Goal: Task Accomplishment & Management: Complete application form

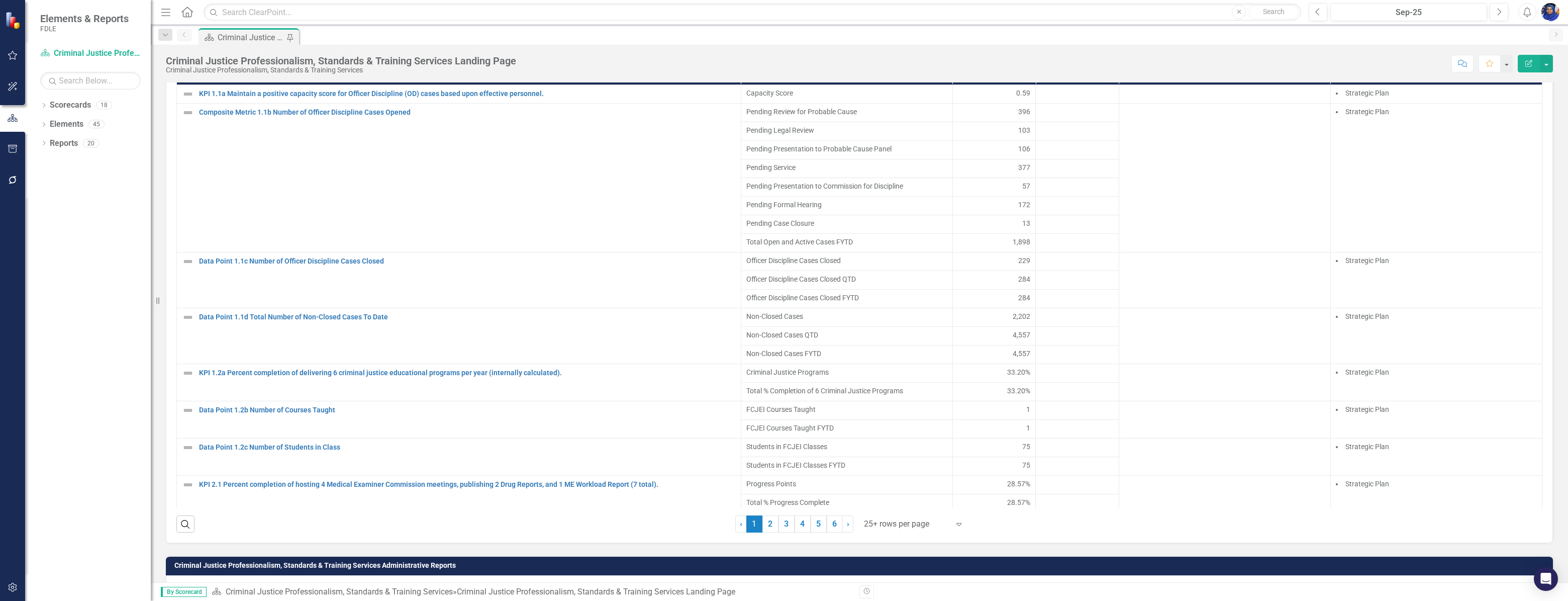
scroll to position [731, 0]
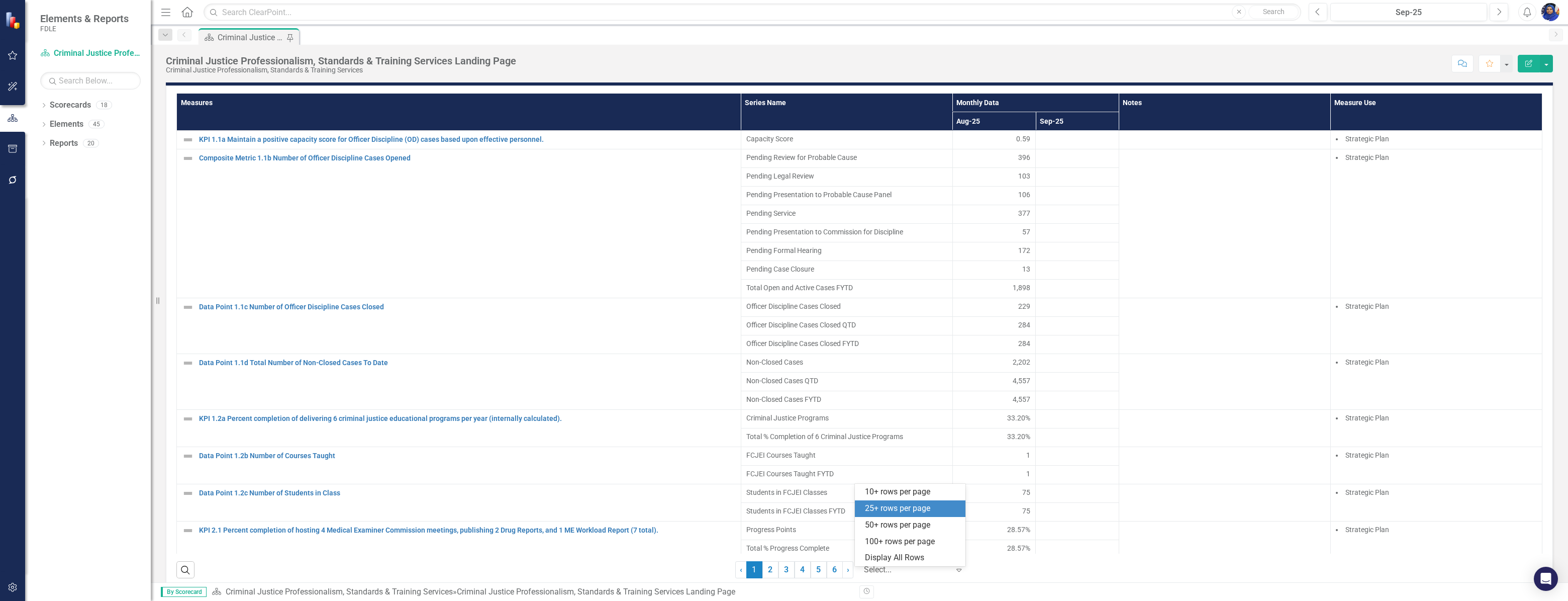
click at [926, 575] on div at bounding box center [906, 570] width 85 height 13
click at [922, 554] on div "Display All Rows" at bounding box center [912, 558] width 94 height 12
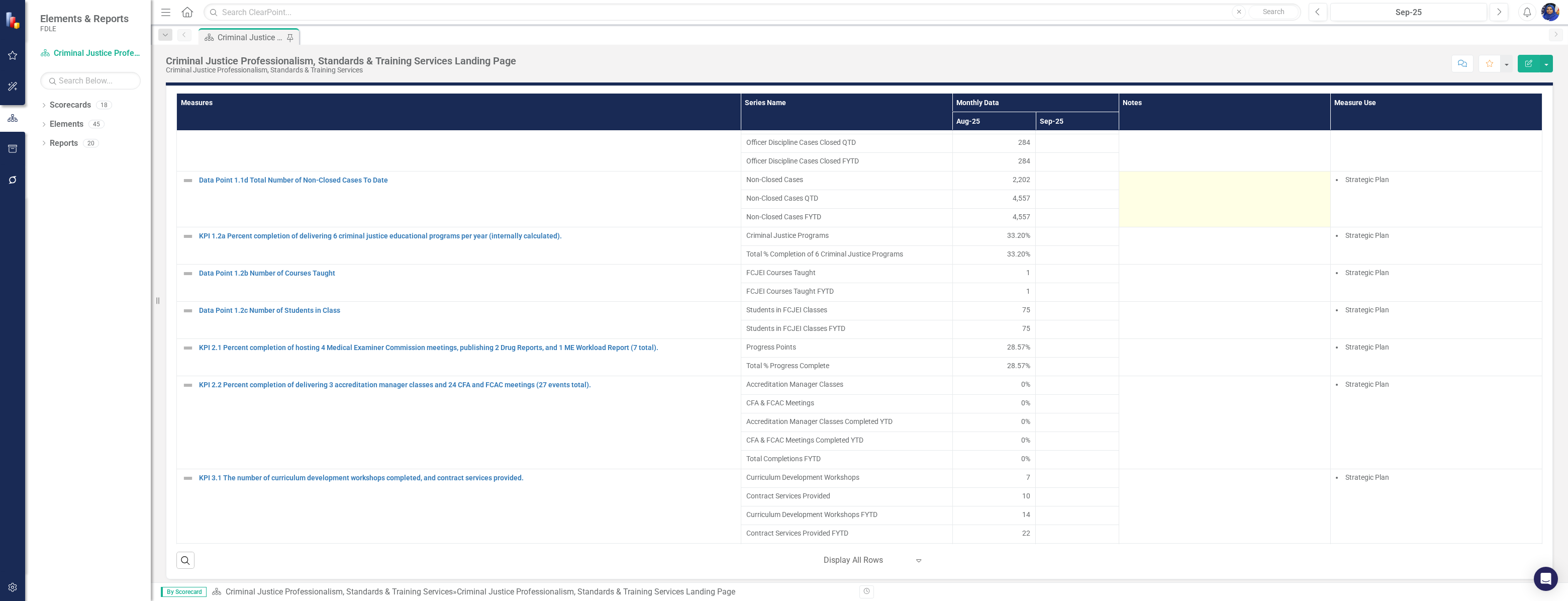
scroll to position [2144, 0]
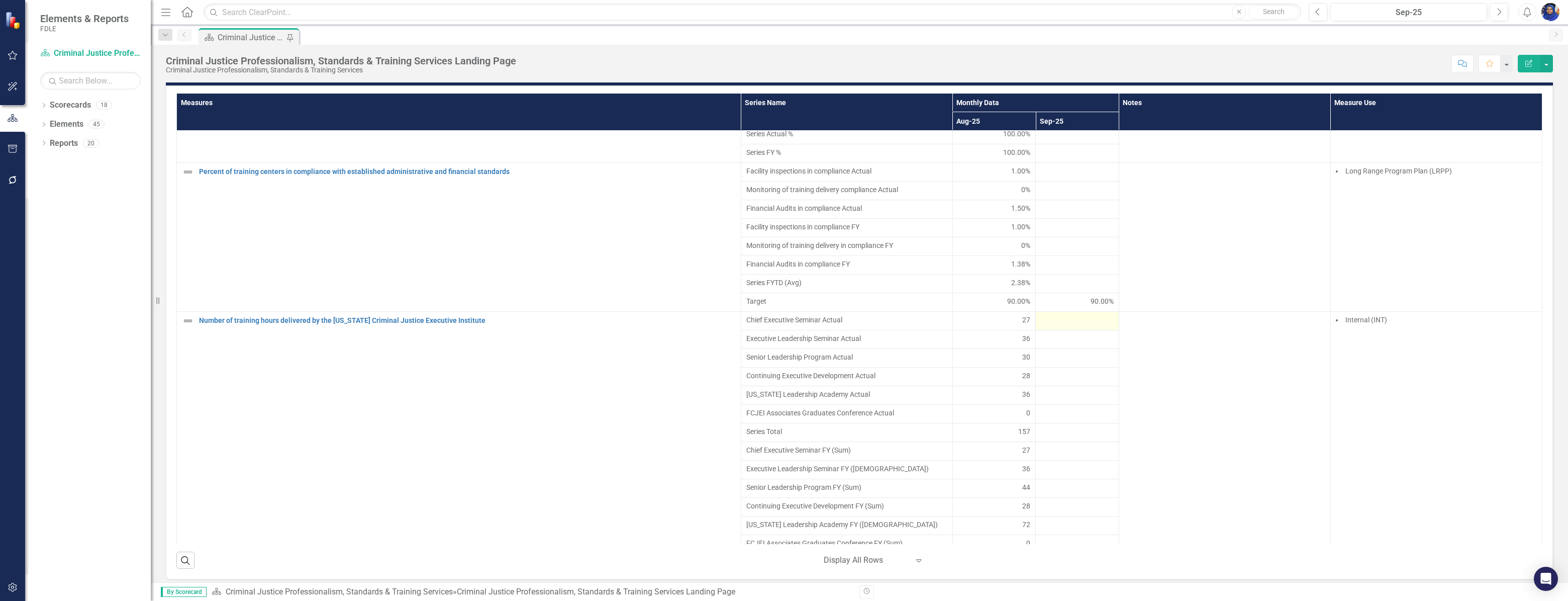
click at [1076, 322] on div at bounding box center [1077, 321] width 73 height 12
click at [1076, 322] on div at bounding box center [1077, 321] width 73 height 12
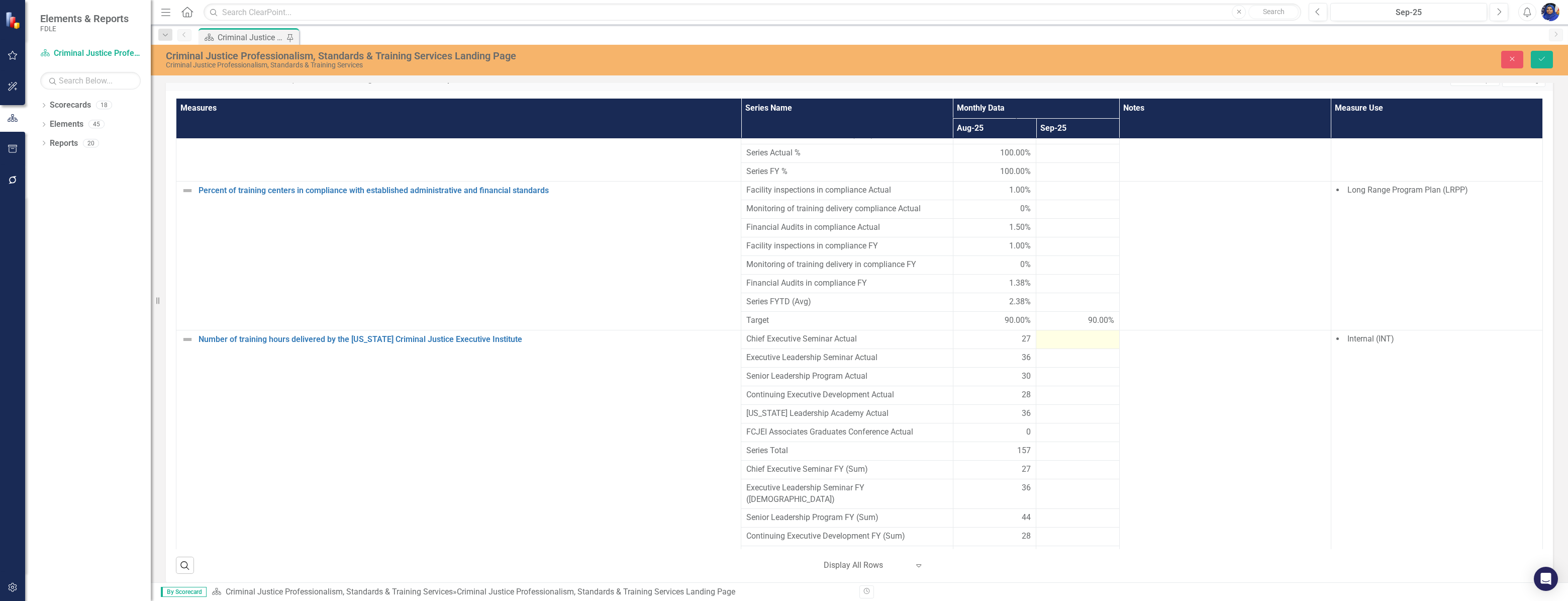
scroll to position [2146, 0]
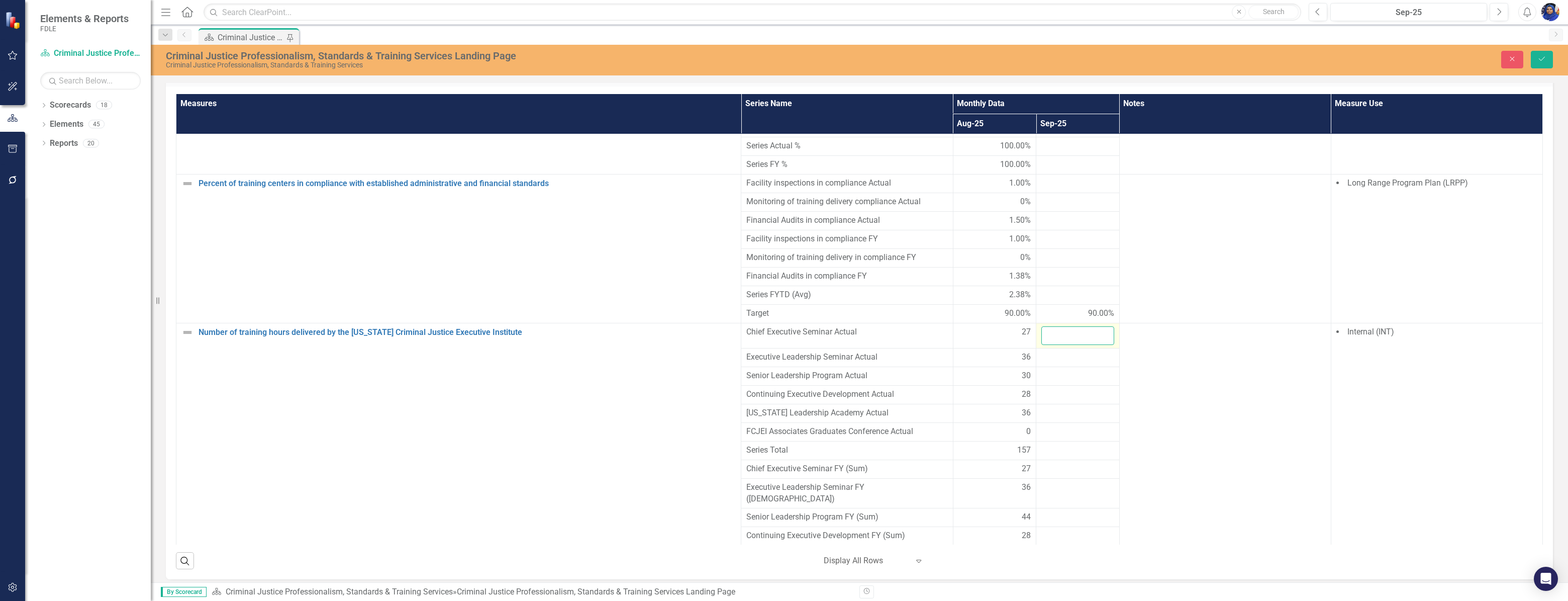
click at [1074, 329] on input "number" at bounding box center [1078, 336] width 73 height 19
type input "26.5"
click at [1042, 352] on div at bounding box center [1078, 357] width 73 height 12
click at [1042, 352] on input "number" at bounding box center [1078, 360] width 73 height 19
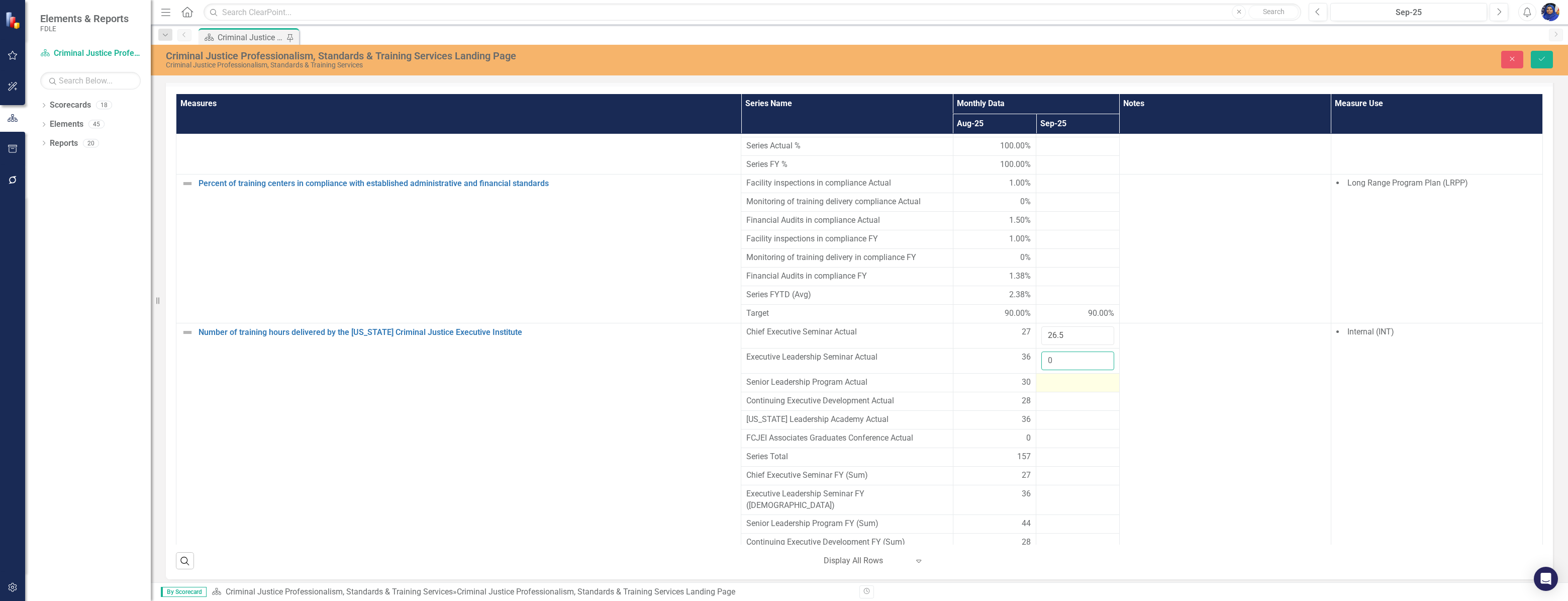
type input "0"
click at [1041, 376] on div at bounding box center [1078, 382] width 73 height 12
click at [1041, 377] on input "number" at bounding box center [1078, 385] width 73 height 19
type input "30"
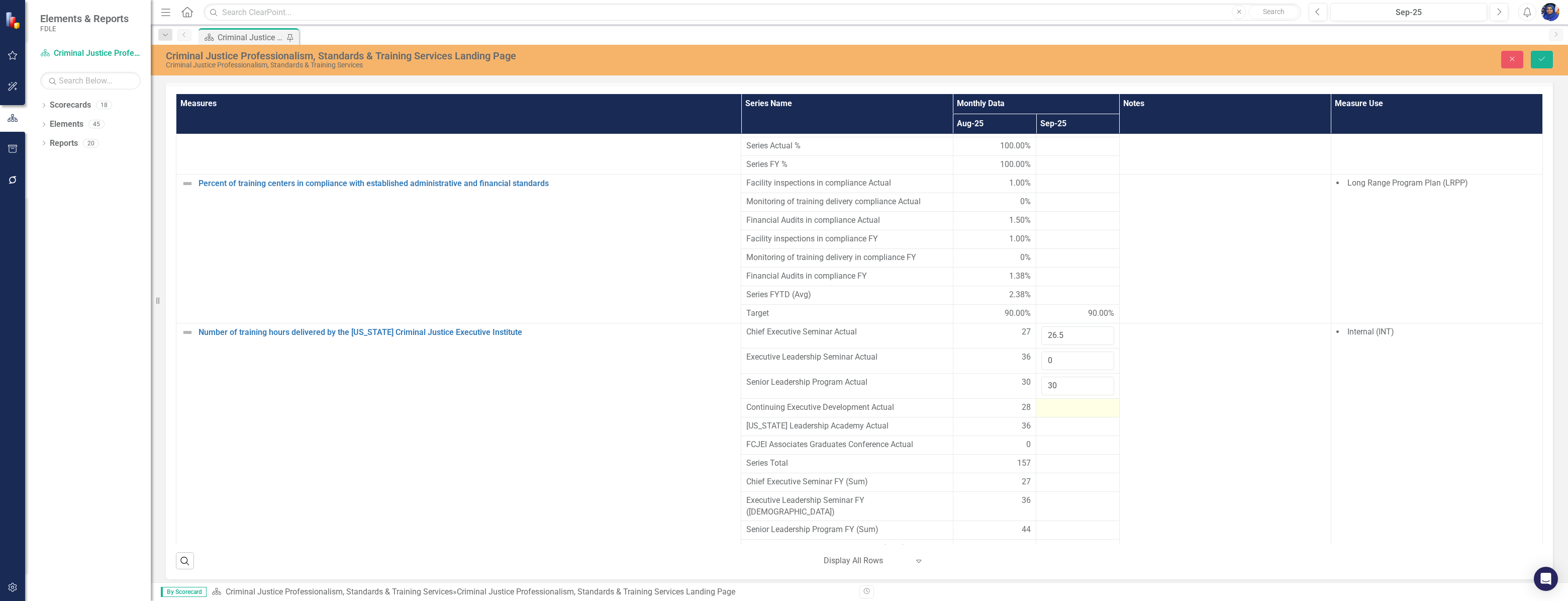
click at [1051, 402] on div at bounding box center [1078, 408] width 73 height 12
click at [1051, 402] on input "number" at bounding box center [1078, 411] width 73 height 19
type input "0"
click at [1045, 428] on div at bounding box center [1078, 433] width 73 height 12
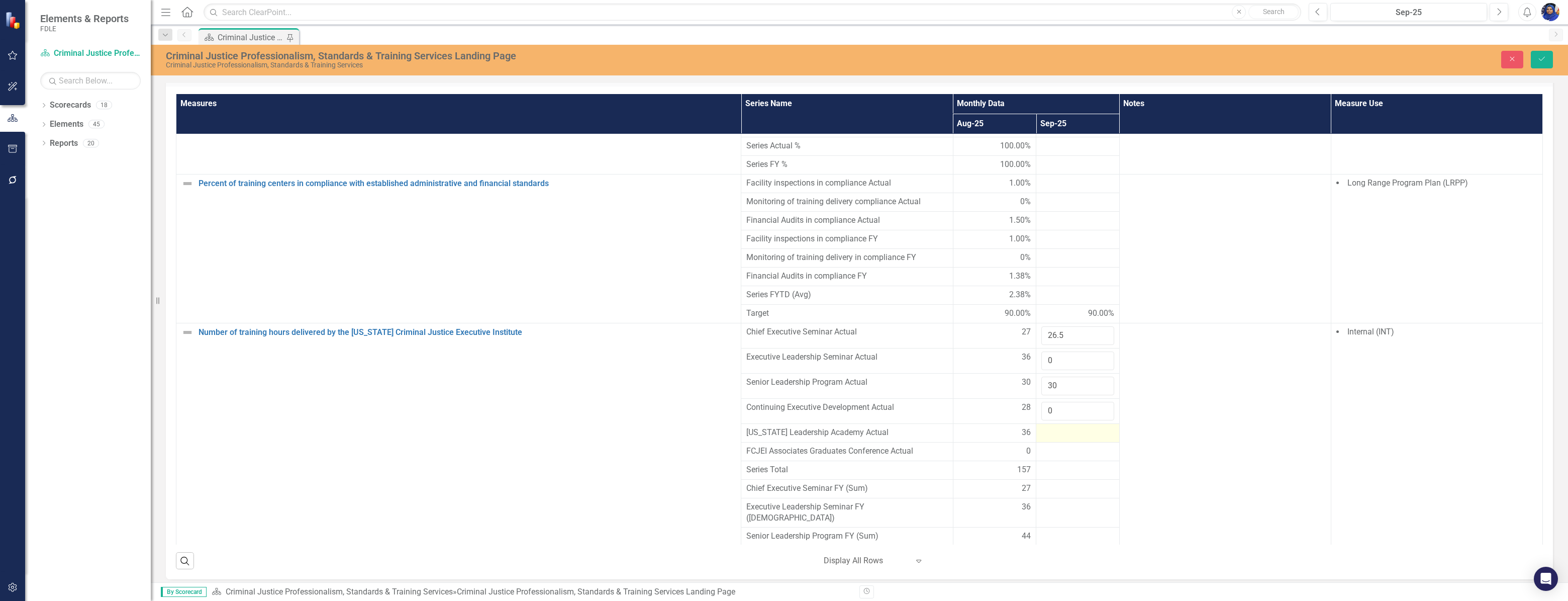
click at [1041, 427] on div at bounding box center [1078, 433] width 73 height 12
click at [1041, 427] on input "number" at bounding box center [1078, 436] width 73 height 19
type input "36"
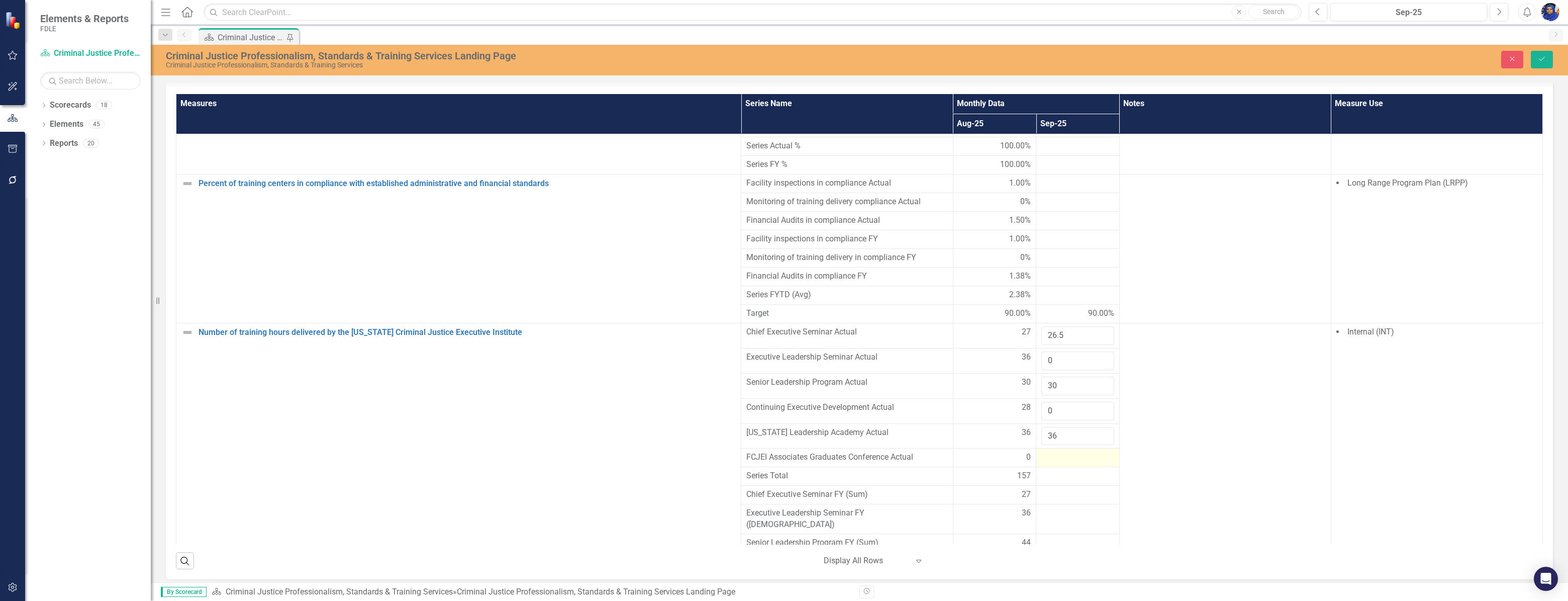
click at [1055, 454] on div at bounding box center [1078, 457] width 73 height 12
click at [1054, 454] on div at bounding box center [1078, 457] width 73 height 12
click at [1054, 454] on input "number" at bounding box center [1078, 460] width 73 height 19
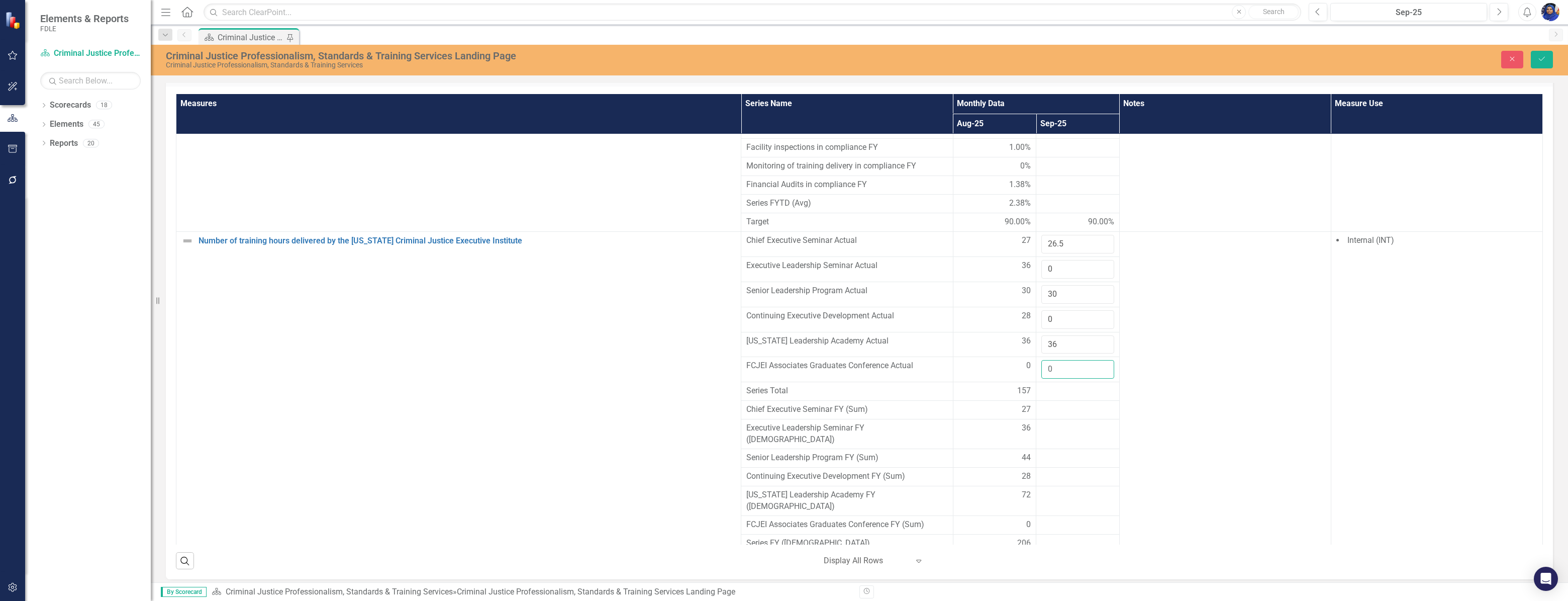
scroll to position [2284, 0]
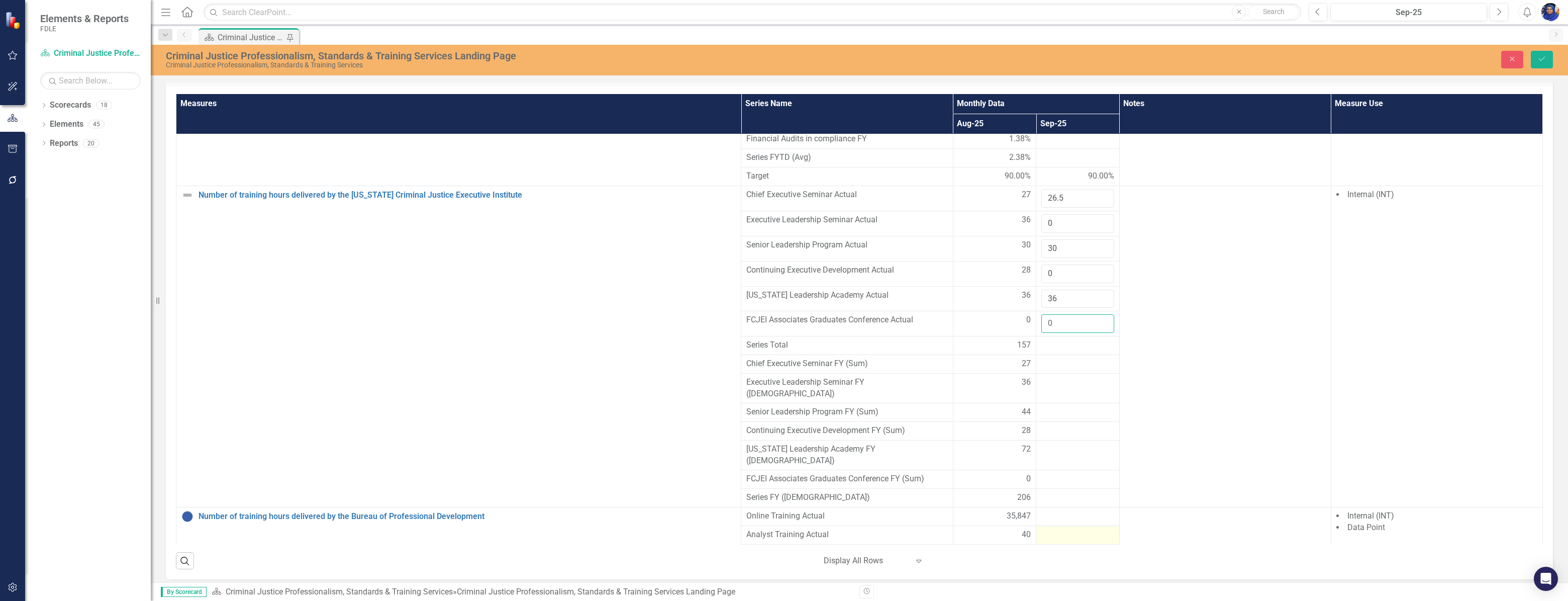
type input "0"
click at [1076, 529] on div at bounding box center [1078, 535] width 73 height 12
click at [1076, 529] on input "number" at bounding box center [1078, 538] width 73 height 19
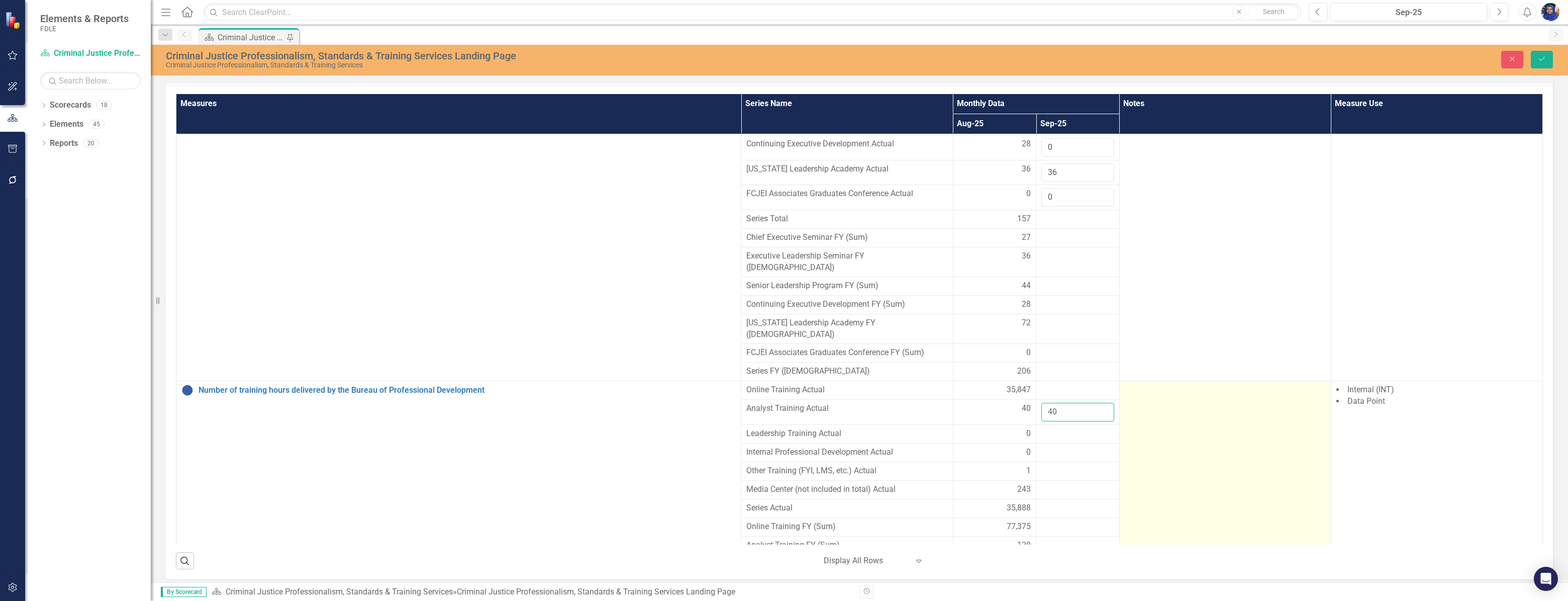
scroll to position [2421, 0]
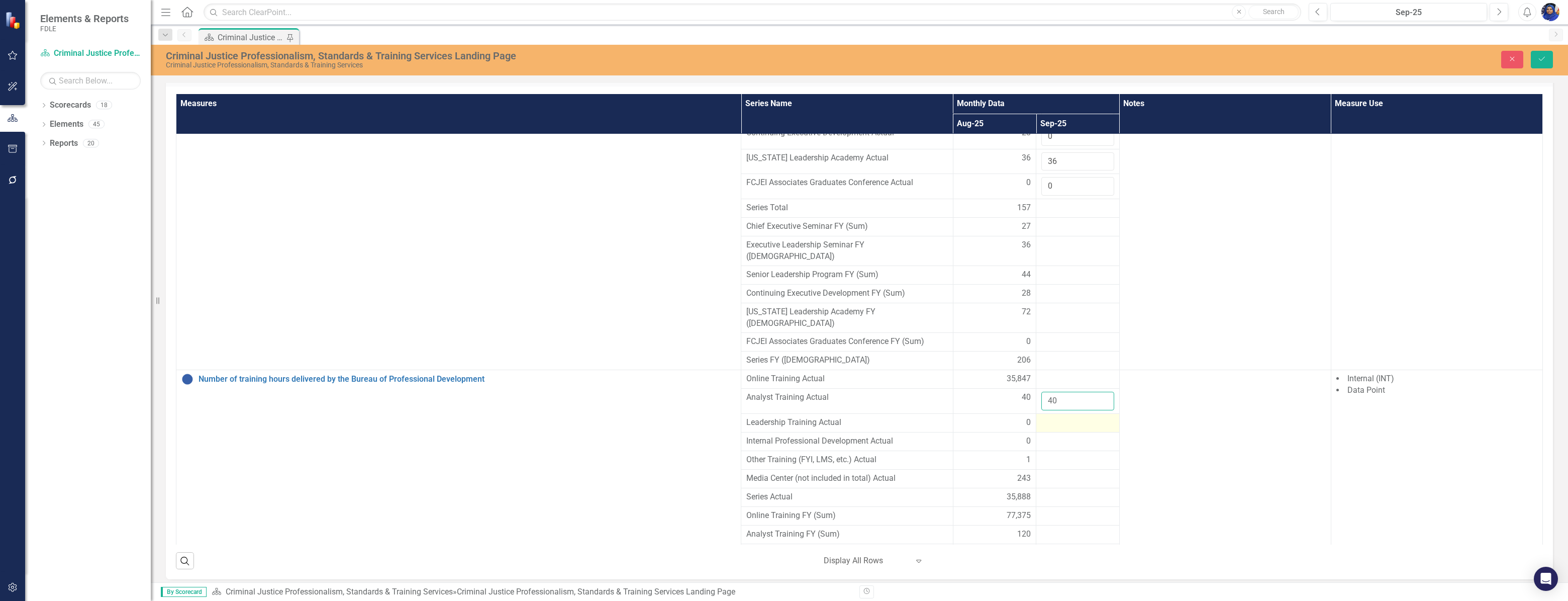
type input "40"
click at [1057, 416] on div at bounding box center [1078, 423] width 73 height 12
click at [1057, 416] on input "number" at bounding box center [1078, 426] width 73 height 19
type input "0"
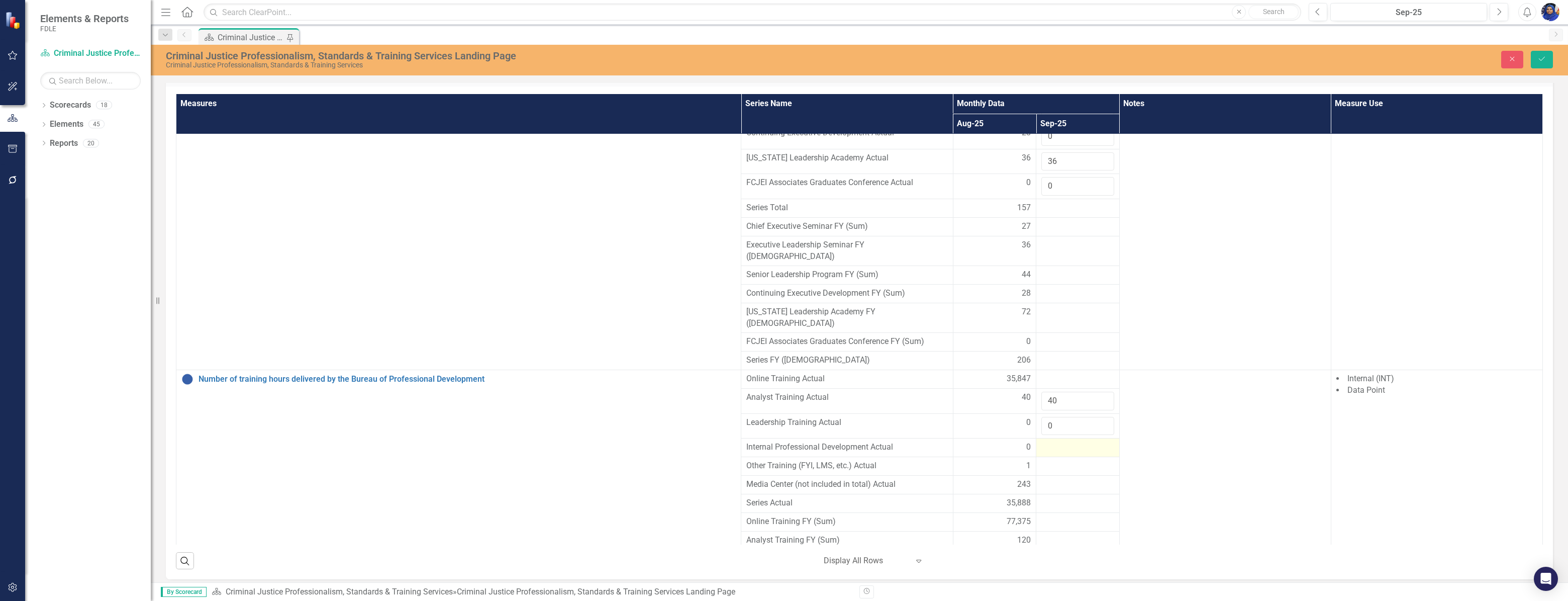
click at [1074, 441] on div at bounding box center [1078, 448] width 73 height 12
click at [1064, 441] on input "number" at bounding box center [1078, 451] width 73 height 19
type input "0"
click at [1071, 463] on td at bounding box center [1077, 473] width 83 height 19
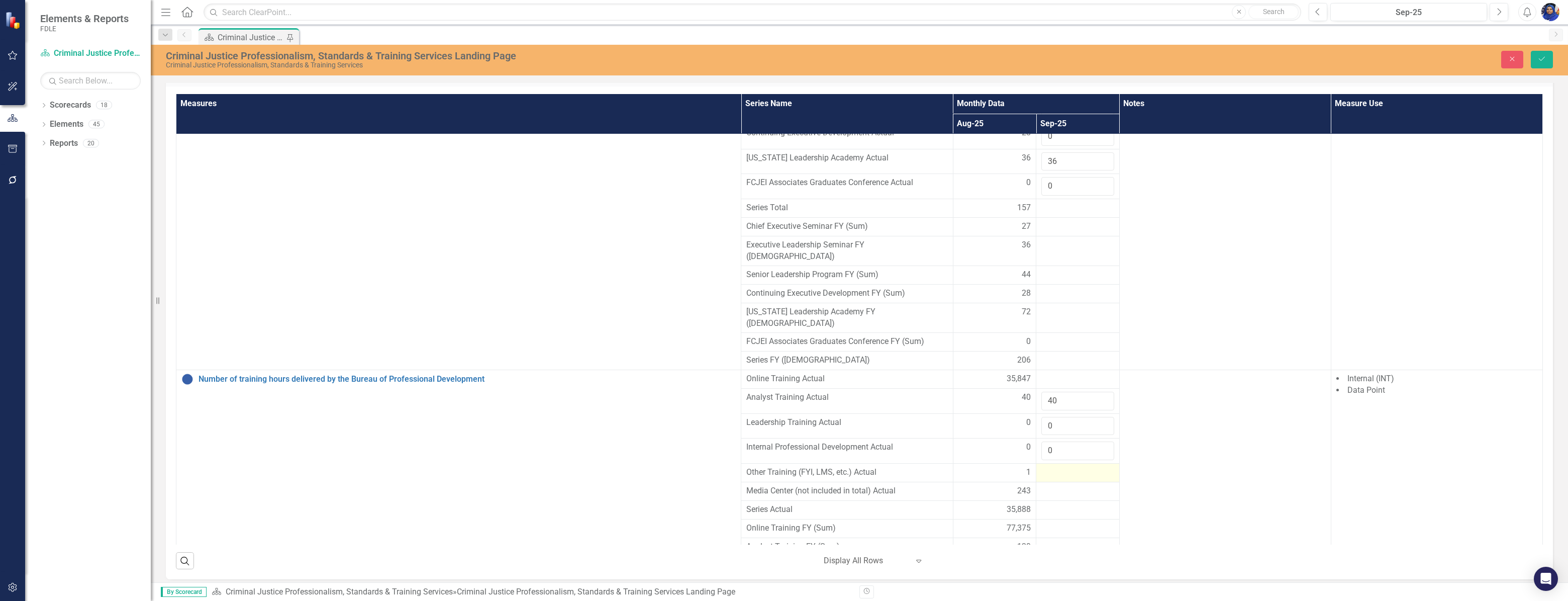
click at [1070, 466] on div at bounding box center [1078, 473] width 73 height 12
click at [1065, 466] on input "number" at bounding box center [1078, 476] width 73 height 19
type input "0"
click at [1051, 416] on input "0" at bounding box center [1078, 426] width 73 height 19
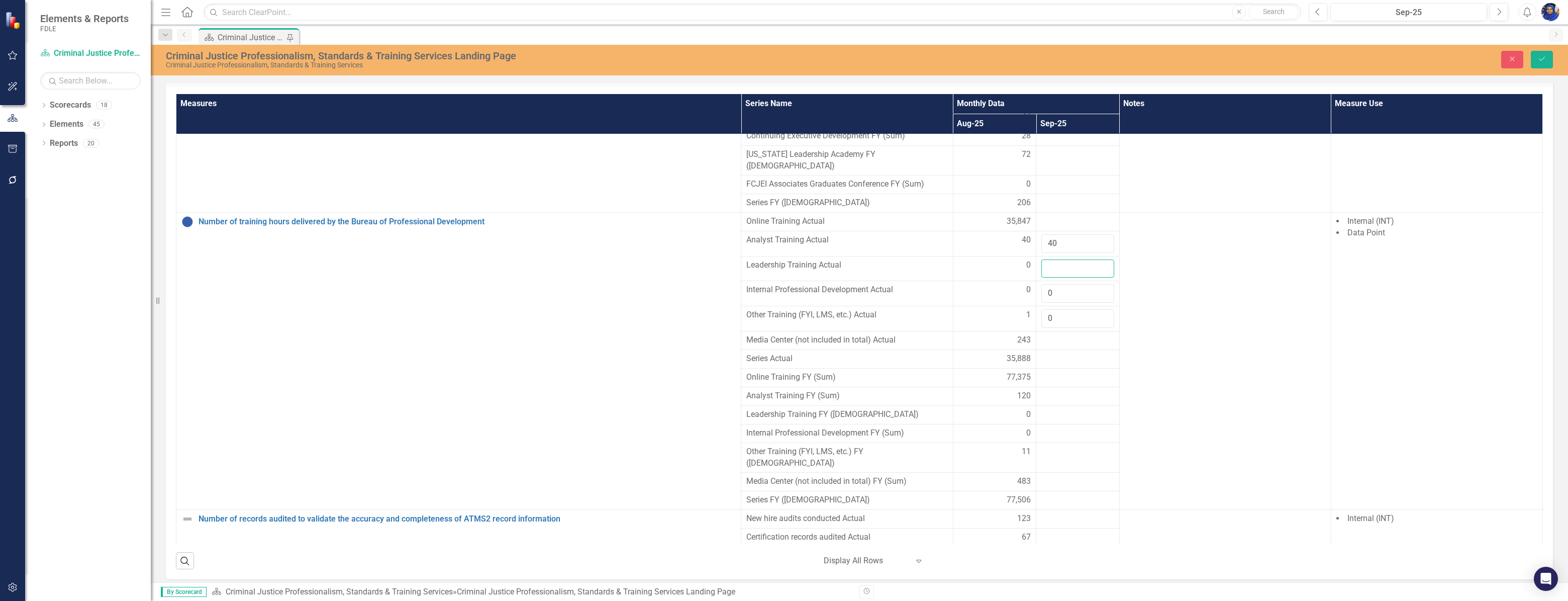
scroll to position [2604, 0]
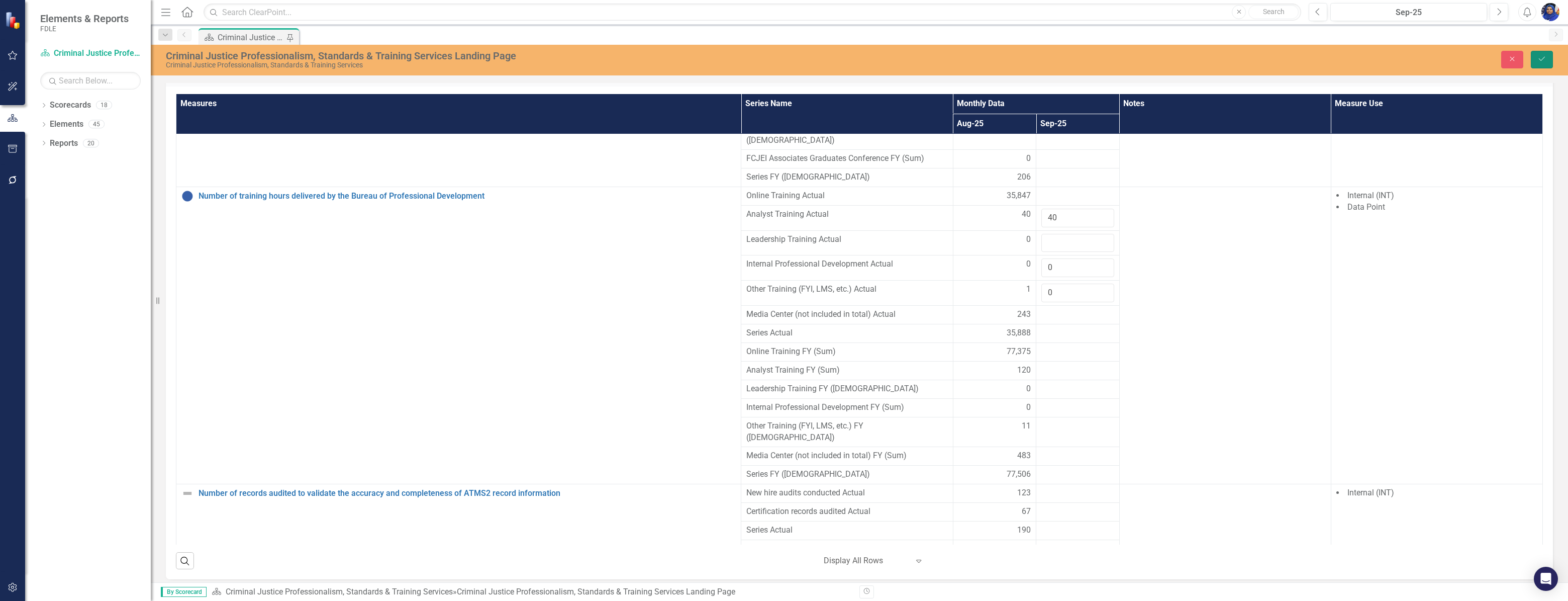
click at [1541, 59] on icon "Save" at bounding box center [1542, 59] width 9 height 7
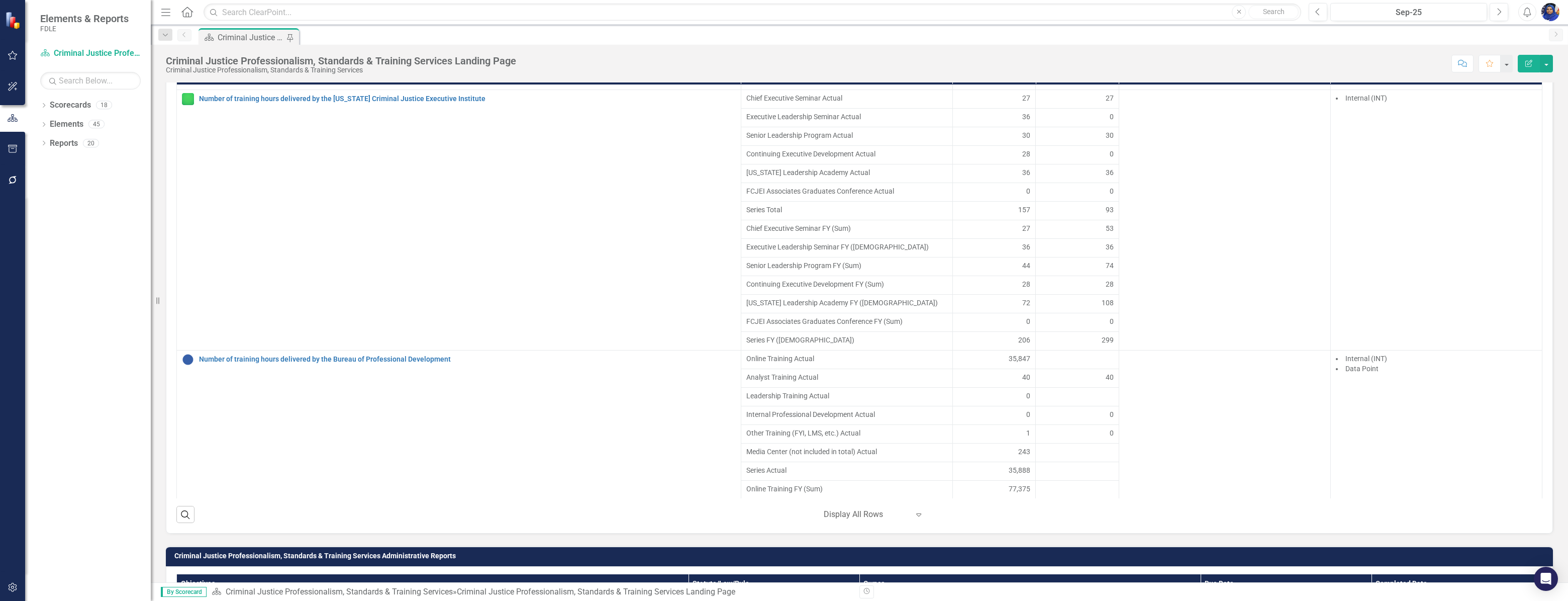
scroll to position [2331, 0]
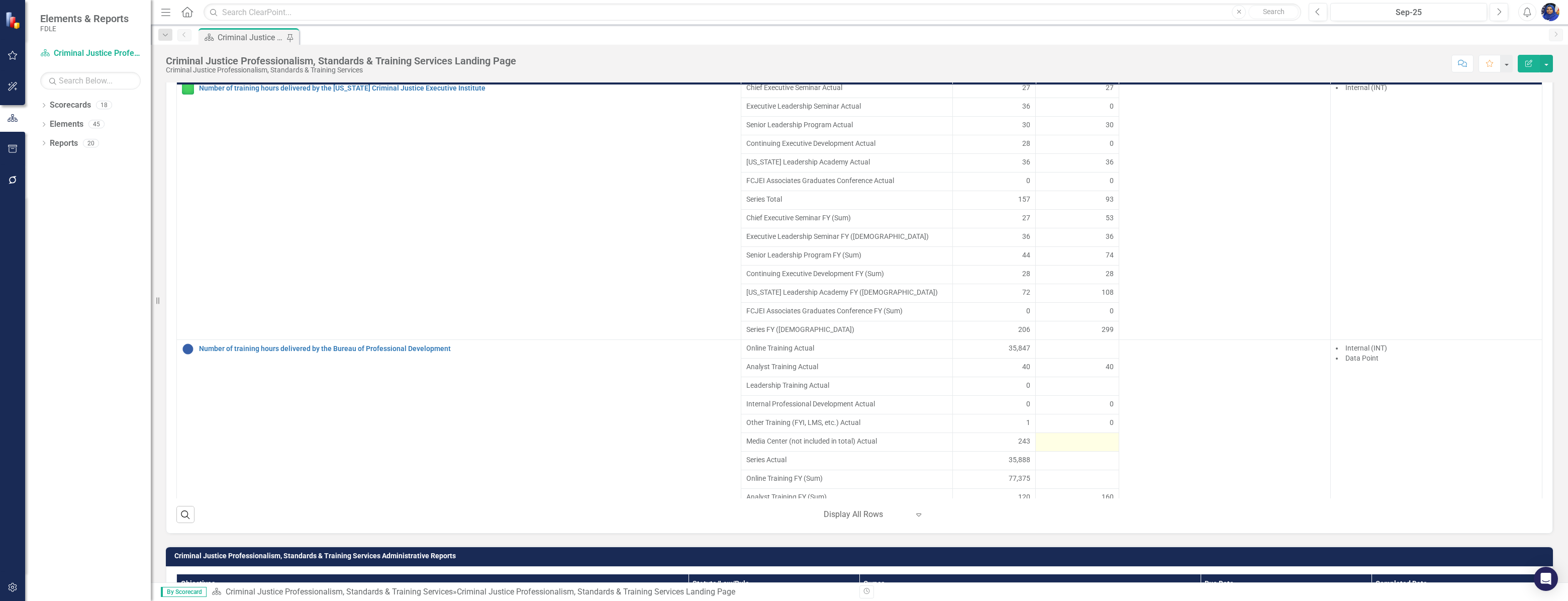
click at [1057, 448] on div at bounding box center [1077, 442] width 73 height 12
click at [1056, 448] on div at bounding box center [1077, 442] width 73 height 12
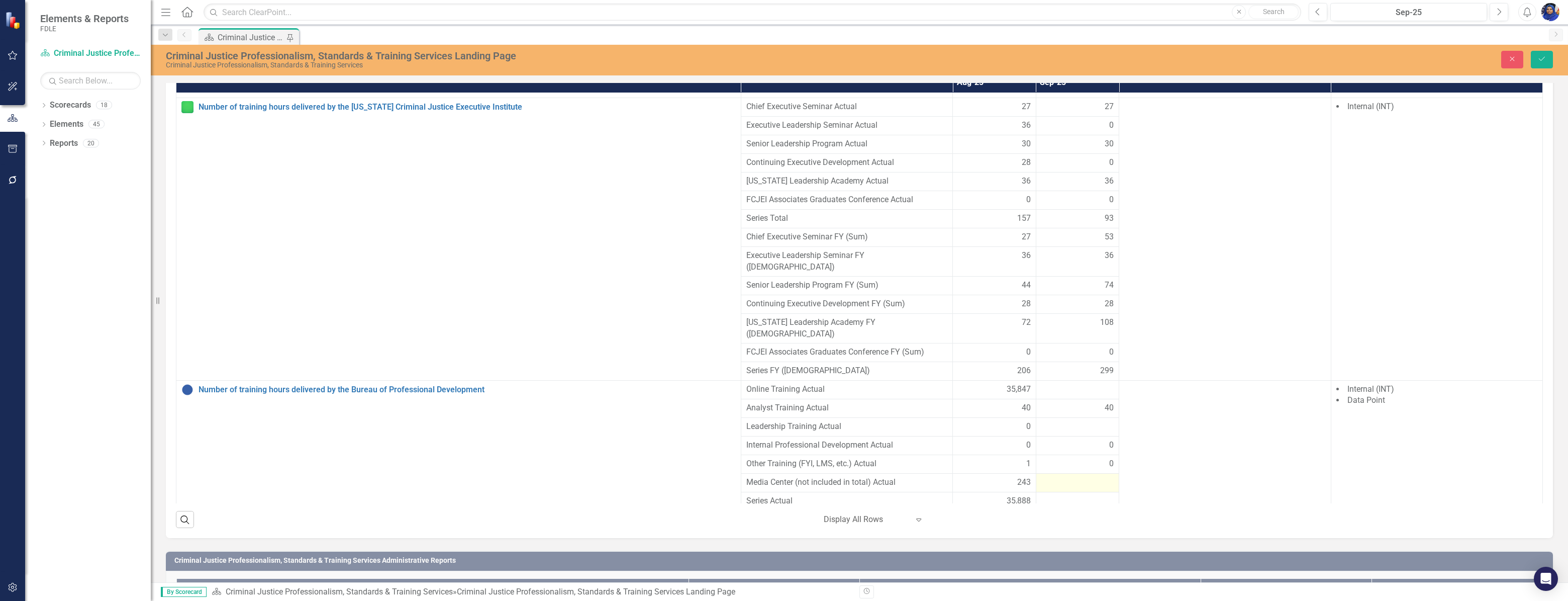
scroll to position [781, 0]
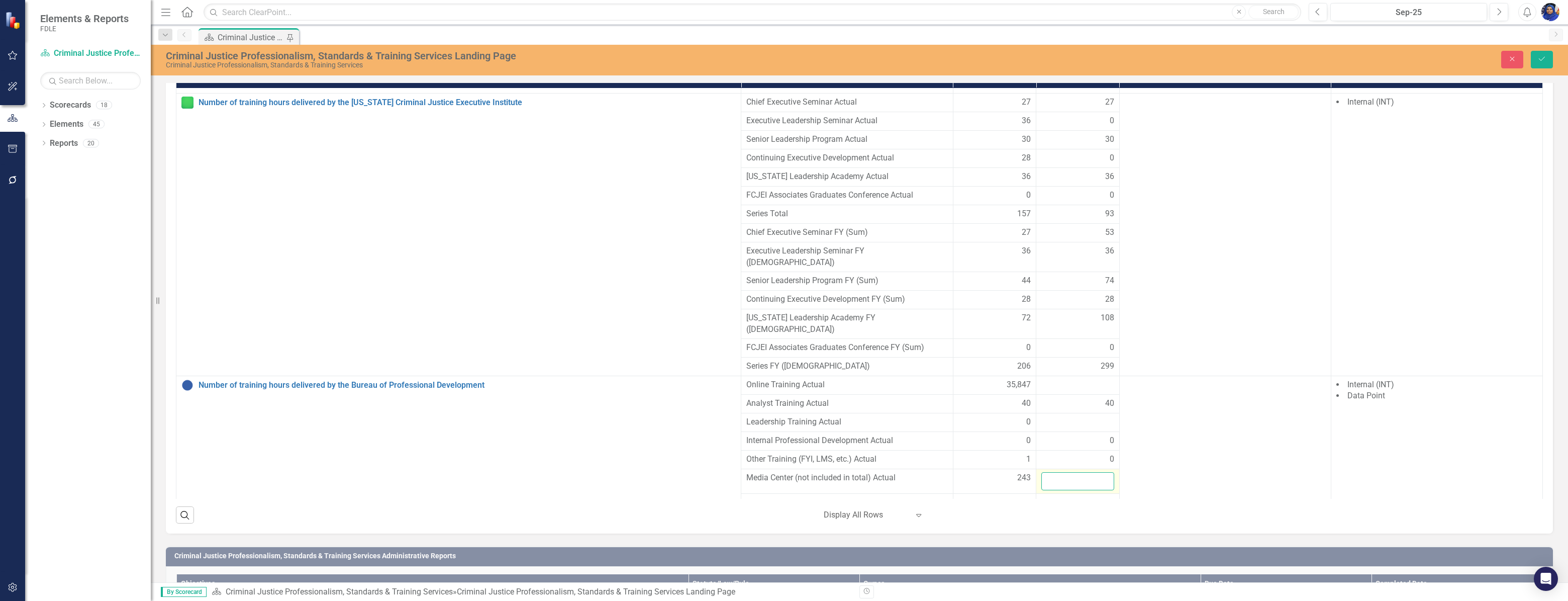
click at [1056, 472] on input "number" at bounding box center [1078, 481] width 73 height 19
type input "244"
click at [1540, 55] on icon "Save" at bounding box center [1542, 59] width 9 height 7
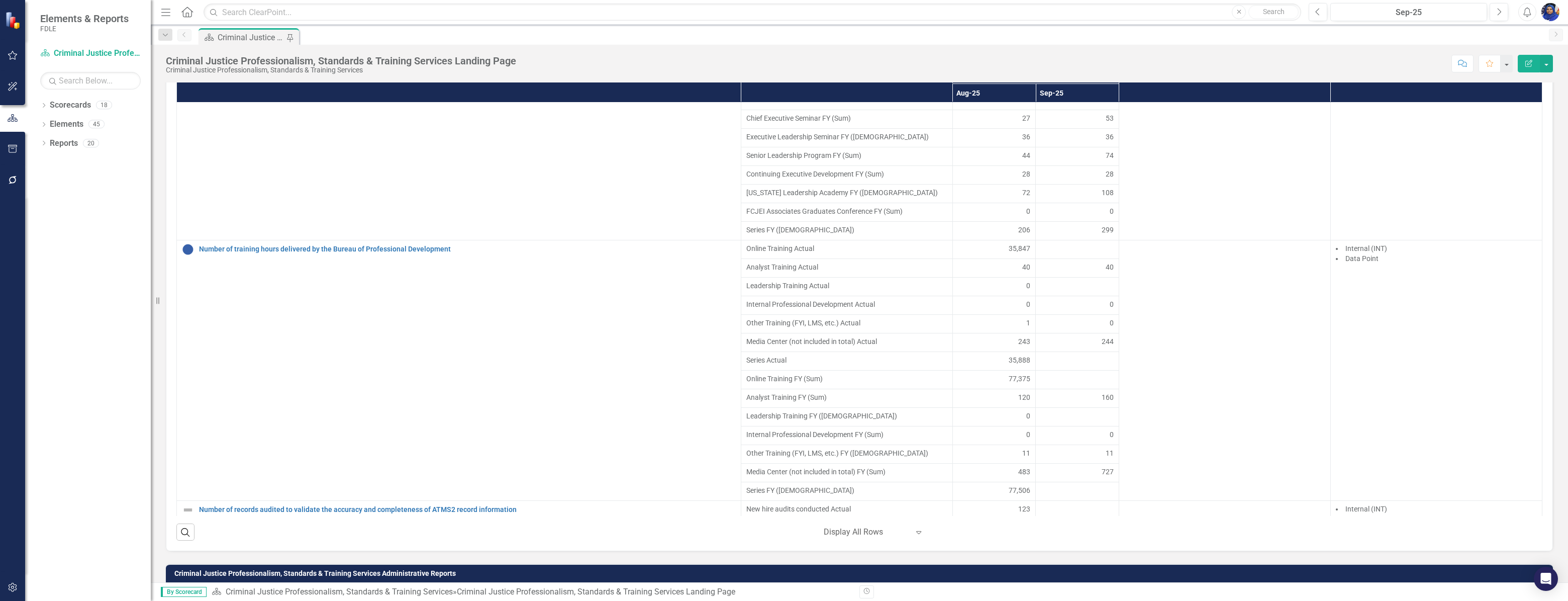
scroll to position [2450, 0]
click at [1046, 289] on div at bounding box center [1077, 285] width 73 height 12
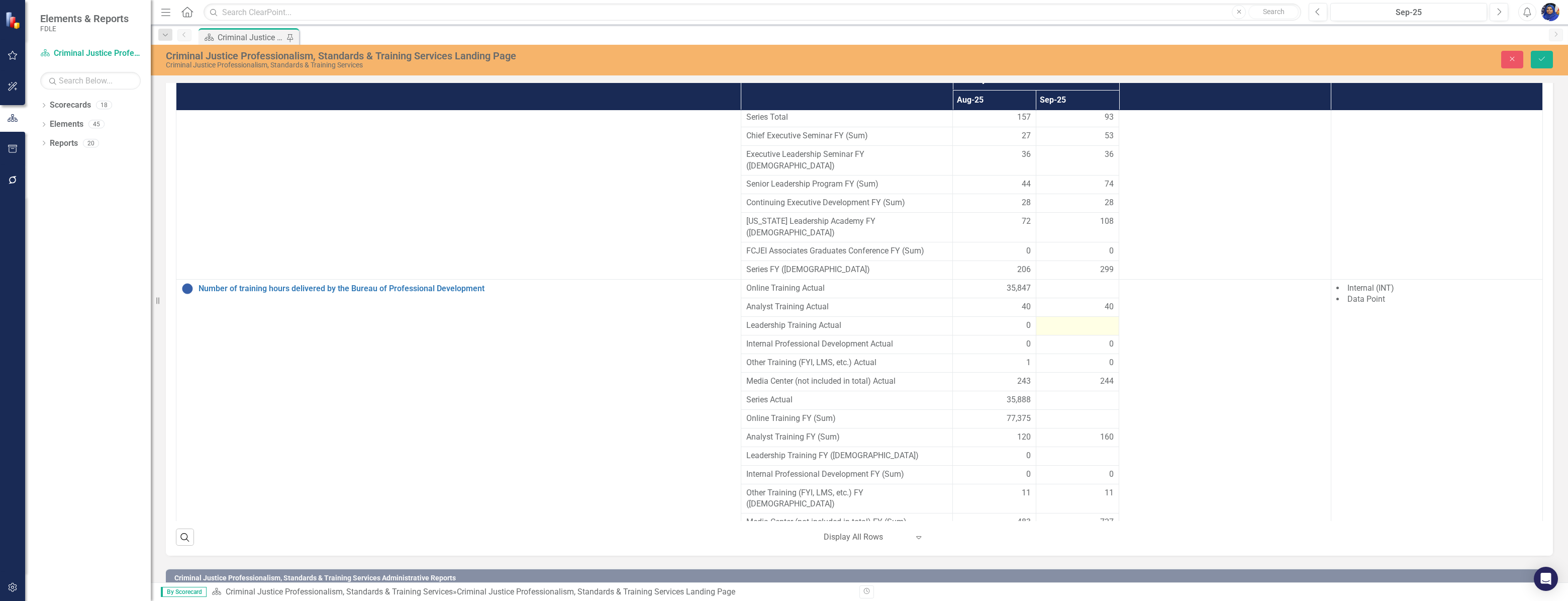
scroll to position [764, 0]
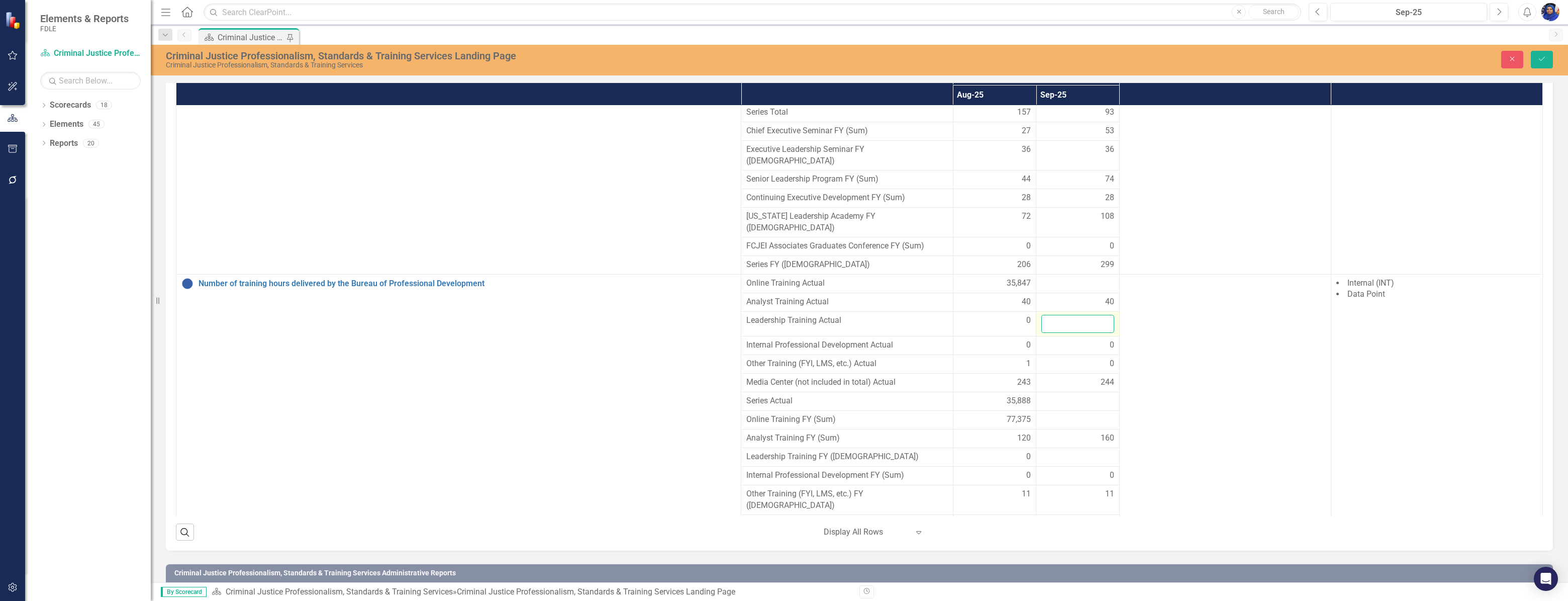
click at [1047, 315] on input "number" at bounding box center [1078, 324] width 73 height 19
click at [1510, 58] on icon "Close" at bounding box center [1512, 59] width 9 height 7
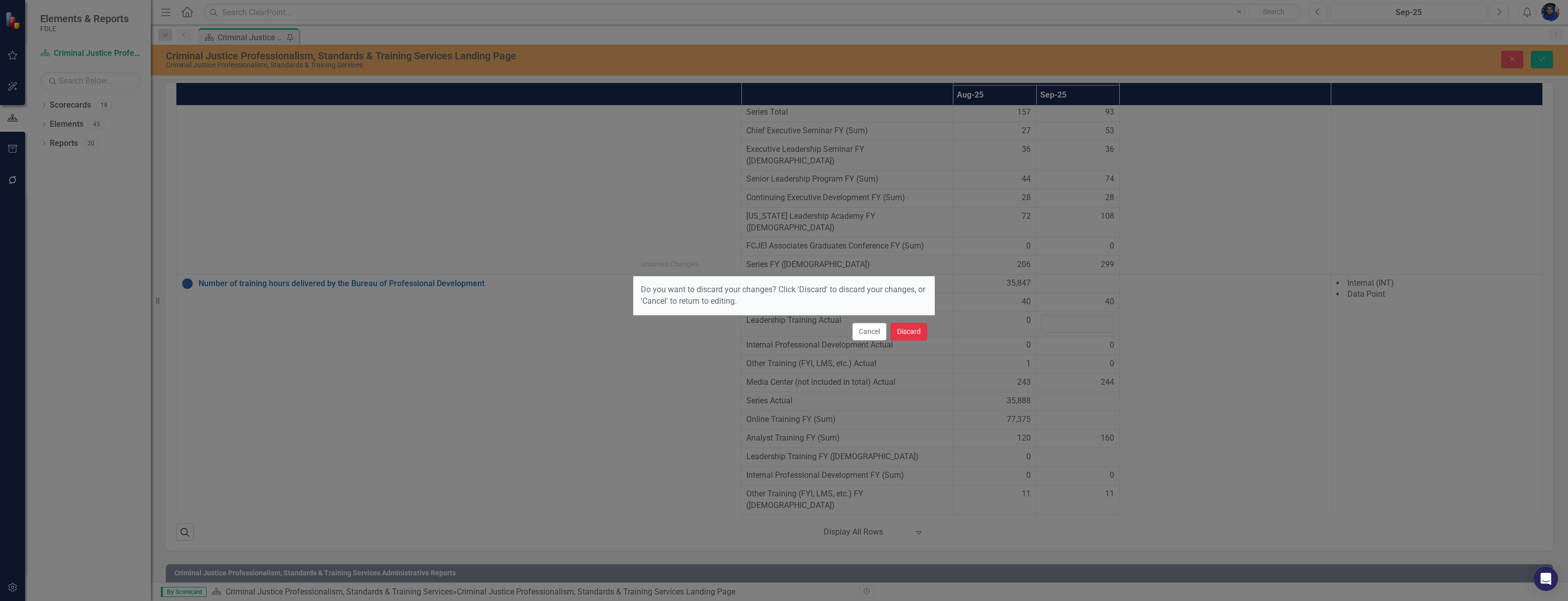
click at [909, 324] on button "Discard" at bounding box center [909, 331] width 37 height 18
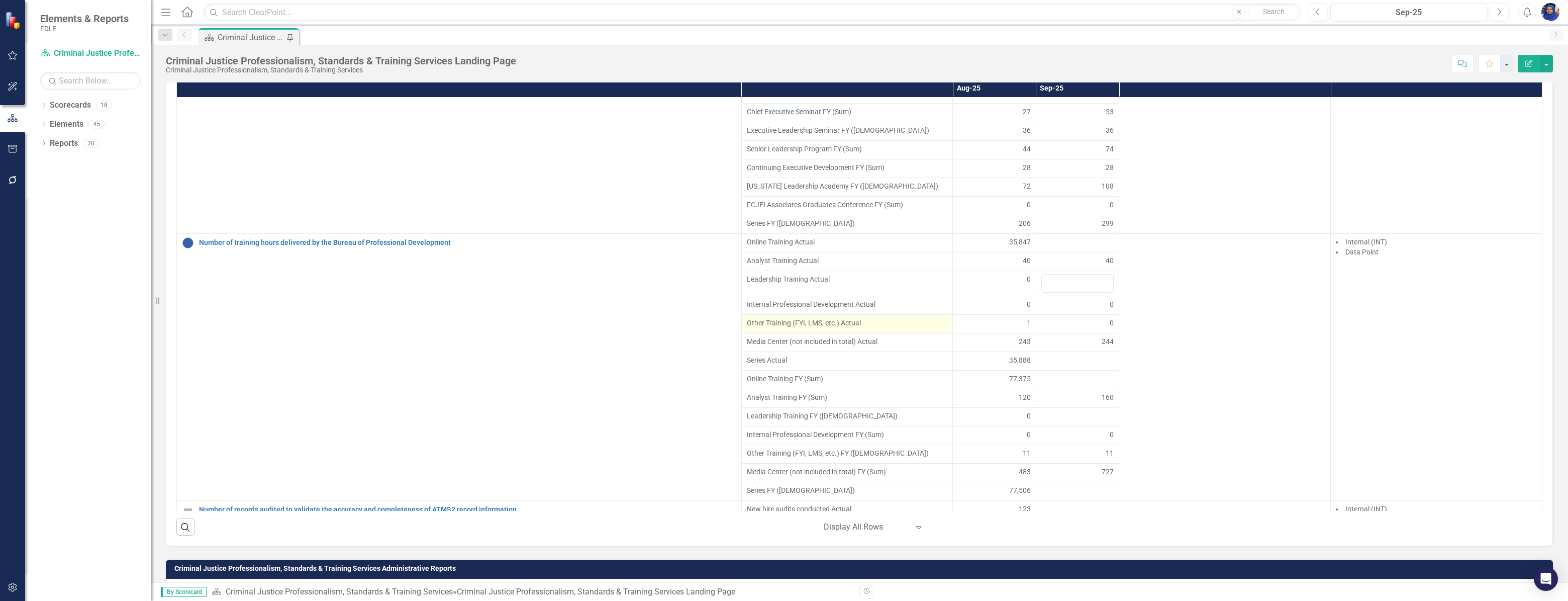
scroll to position [759, 0]
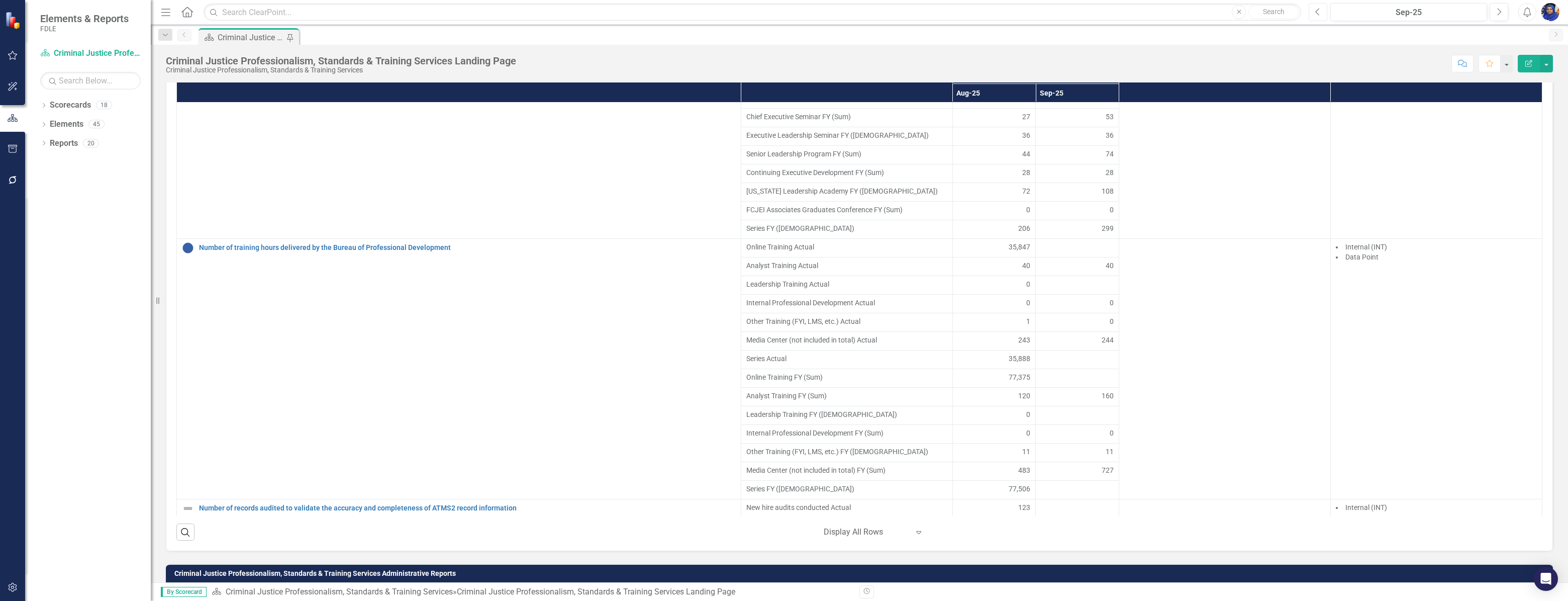
click at [1317, 11] on icon "Previous" at bounding box center [1318, 12] width 5 height 9
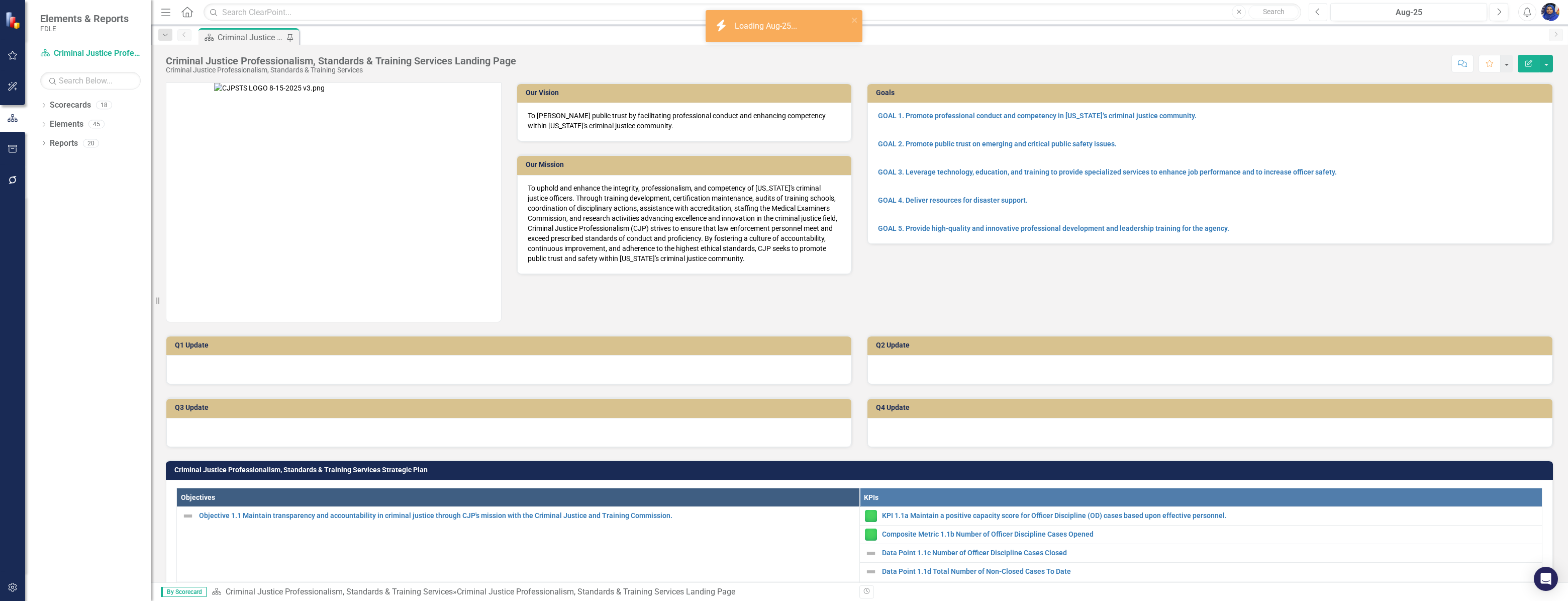
click at [1317, 10] on icon "button" at bounding box center [1318, 12] width 4 height 7
click at [1322, 14] on button "Previous" at bounding box center [1318, 12] width 19 height 18
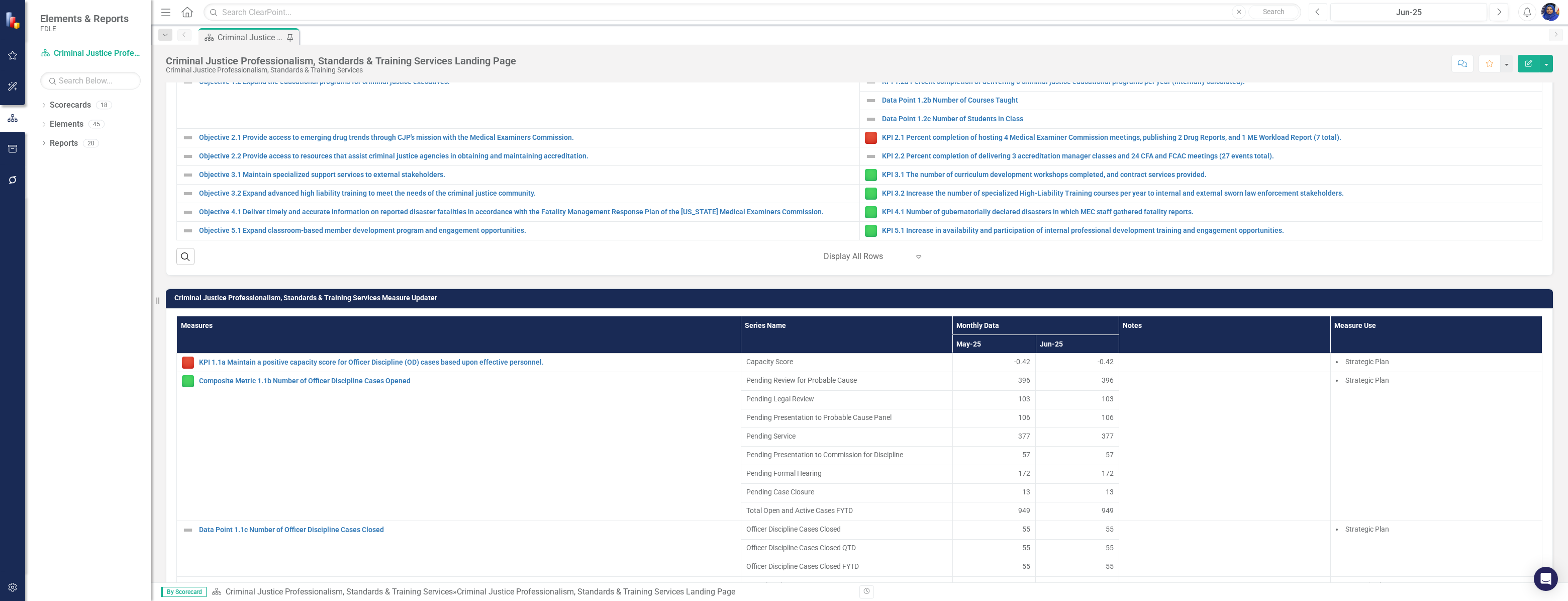
scroll to position [503, 0]
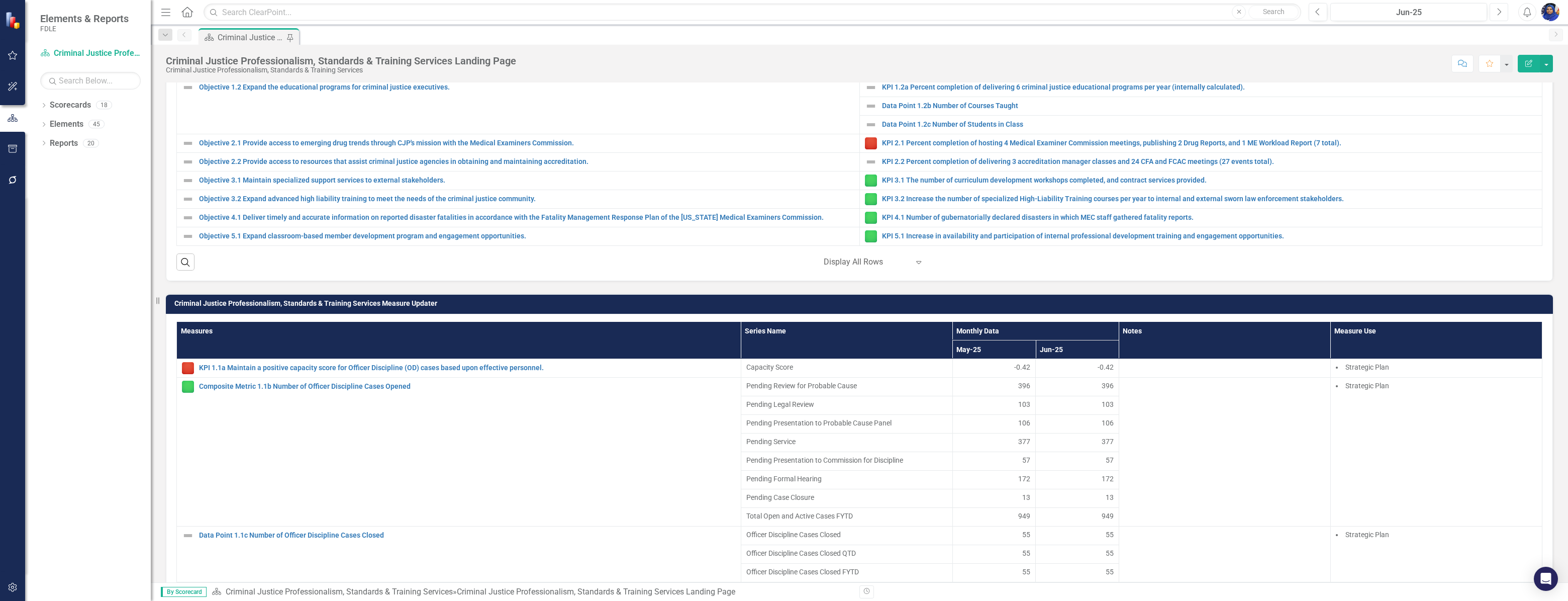
click at [1497, 11] on icon "Next" at bounding box center [1499, 12] width 5 height 9
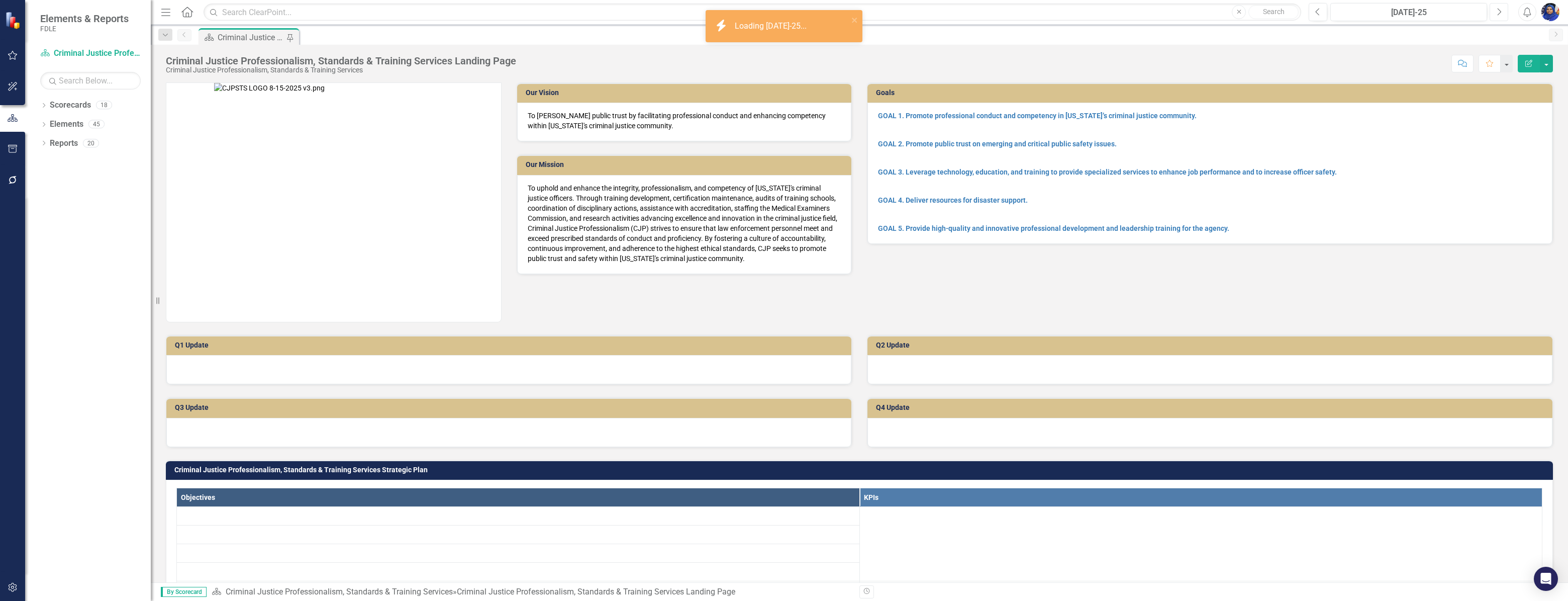
click at [1497, 11] on icon "Next" at bounding box center [1499, 12] width 5 height 9
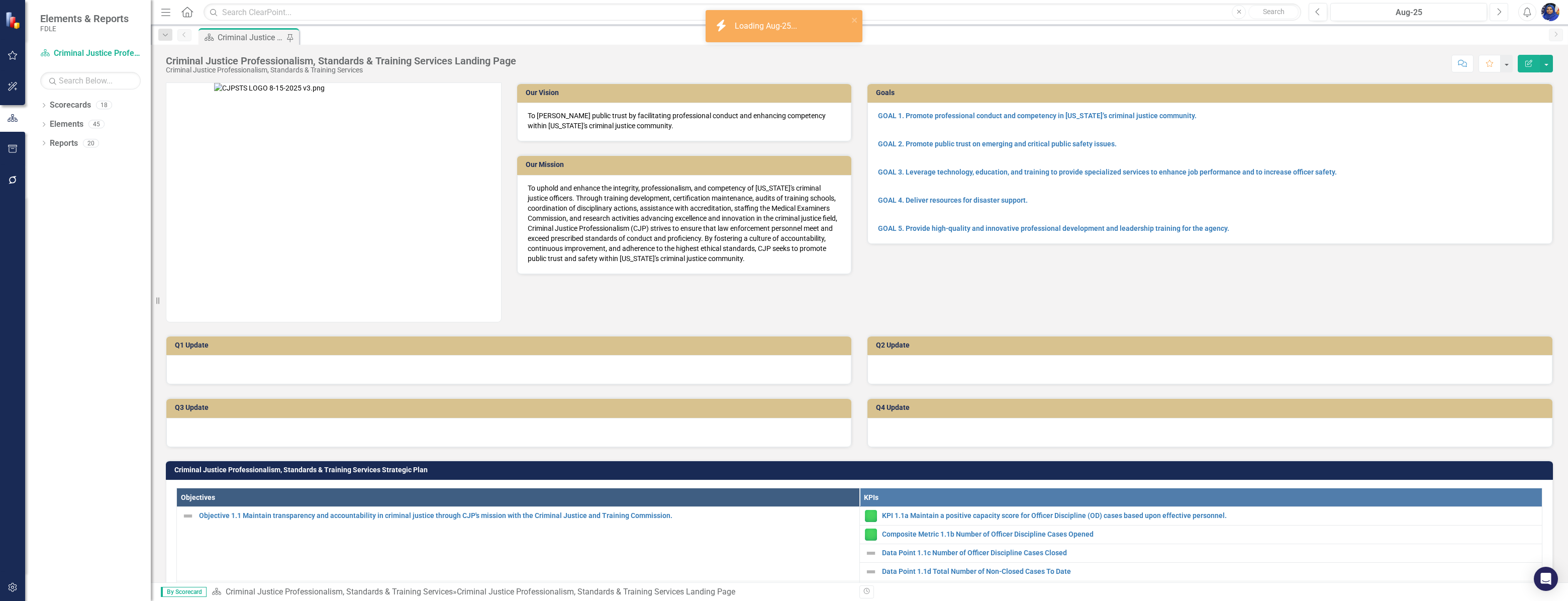
click at [1494, 10] on button "Next" at bounding box center [1499, 12] width 19 height 18
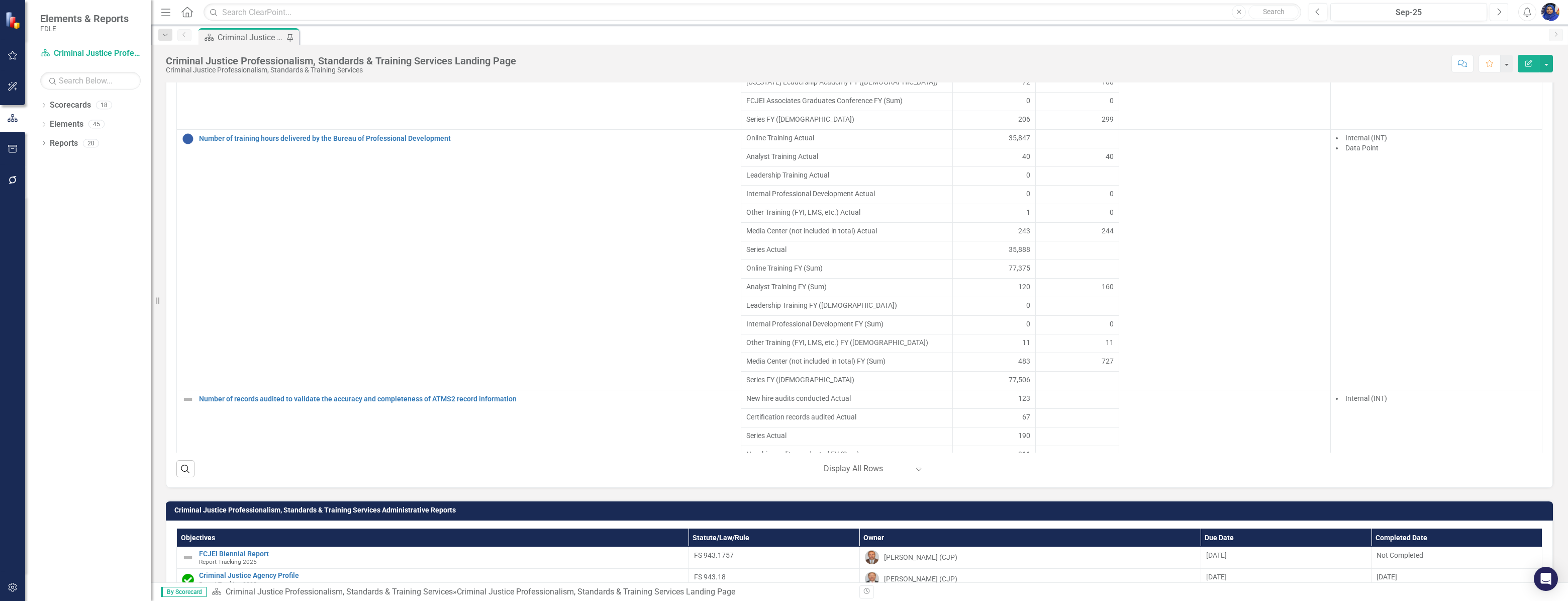
scroll to position [2450, 0]
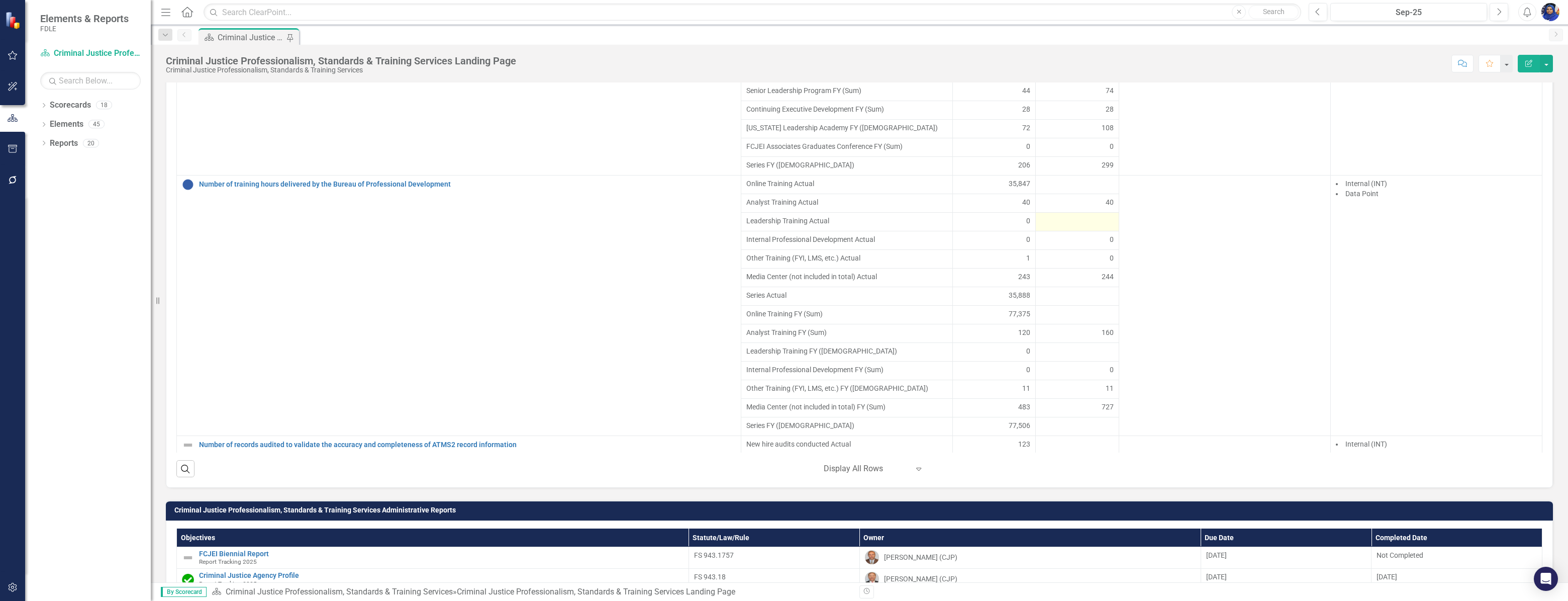
click at [1051, 225] on div at bounding box center [1077, 222] width 73 height 12
click at [1051, 224] on div at bounding box center [1077, 222] width 73 height 12
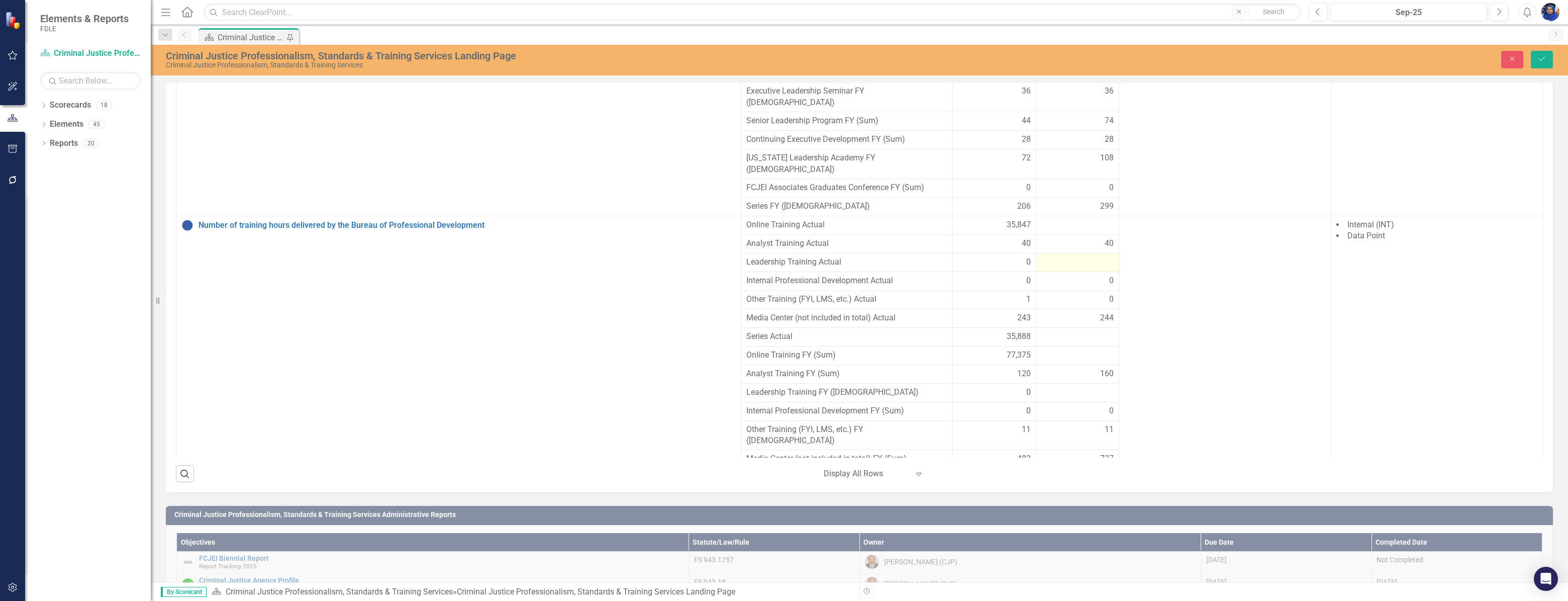
scroll to position [827, 0]
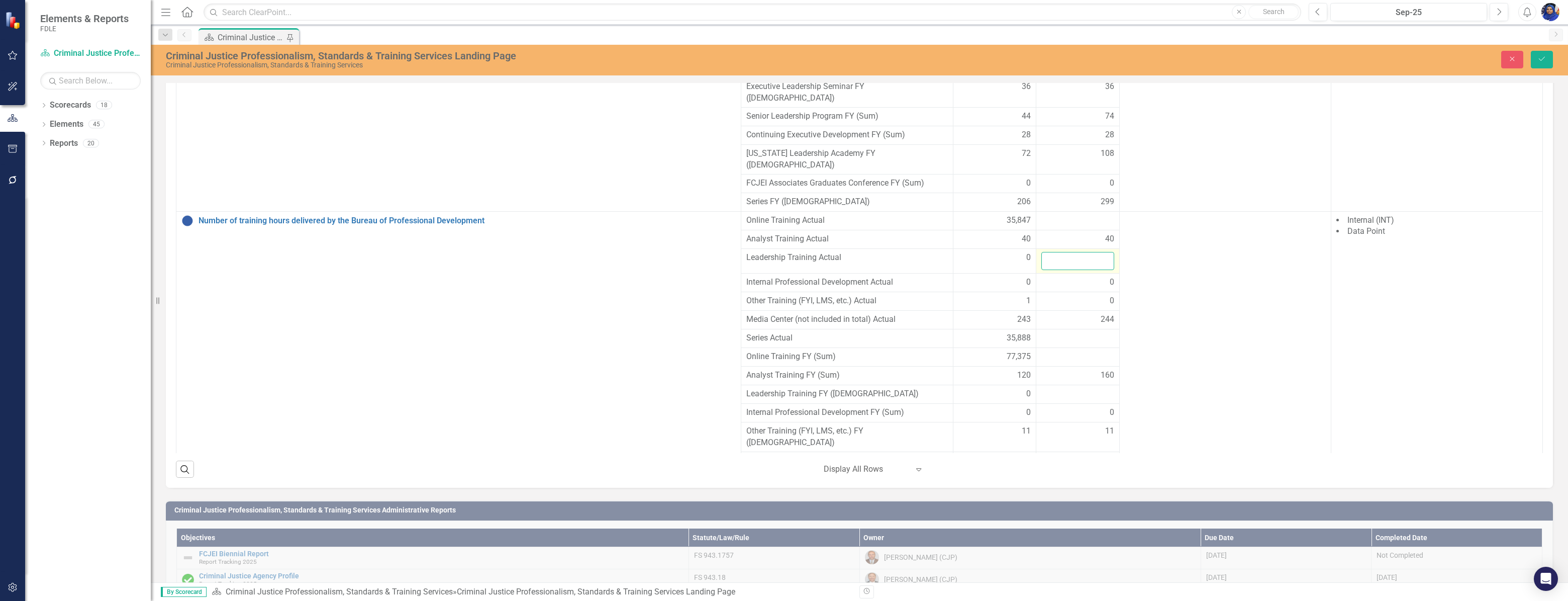
click at [1067, 252] on input "number" at bounding box center [1078, 261] width 73 height 19
type input "24"
click at [1538, 60] on icon "Save" at bounding box center [1542, 59] width 9 height 7
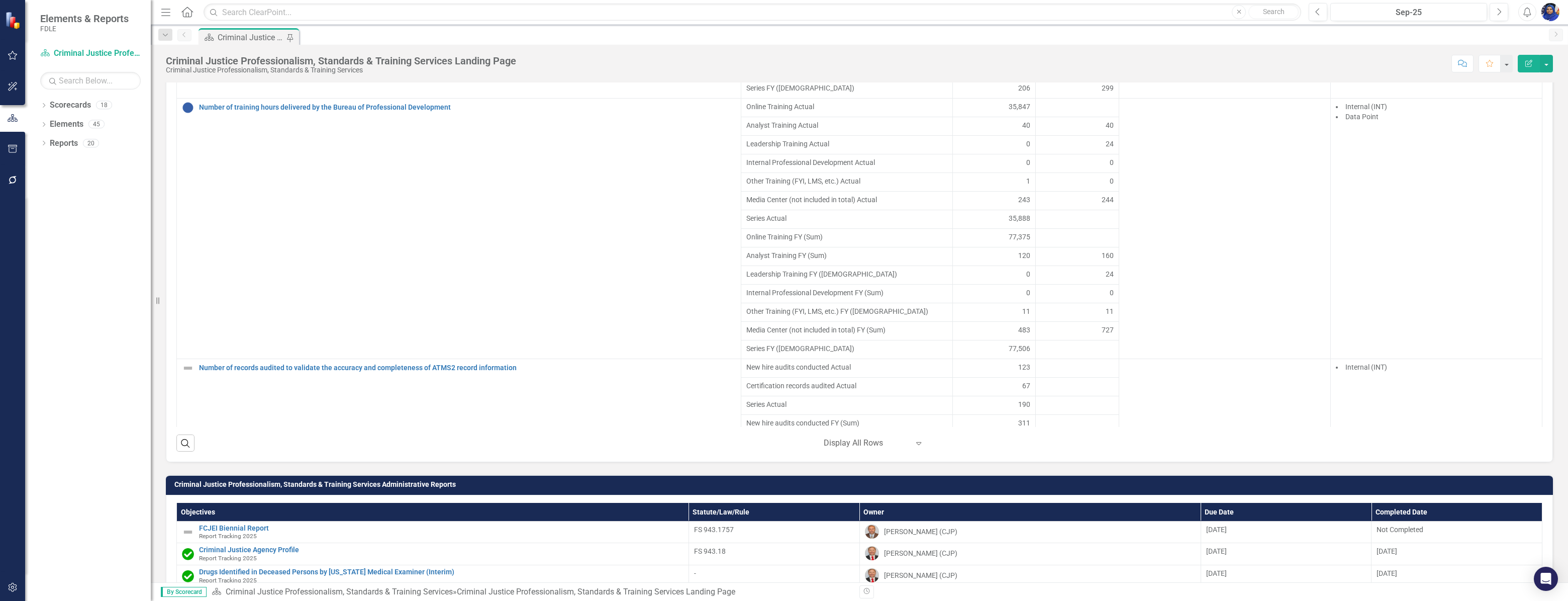
scroll to position [2450, 0]
